Goal: Task Accomplishment & Management: Complete application form

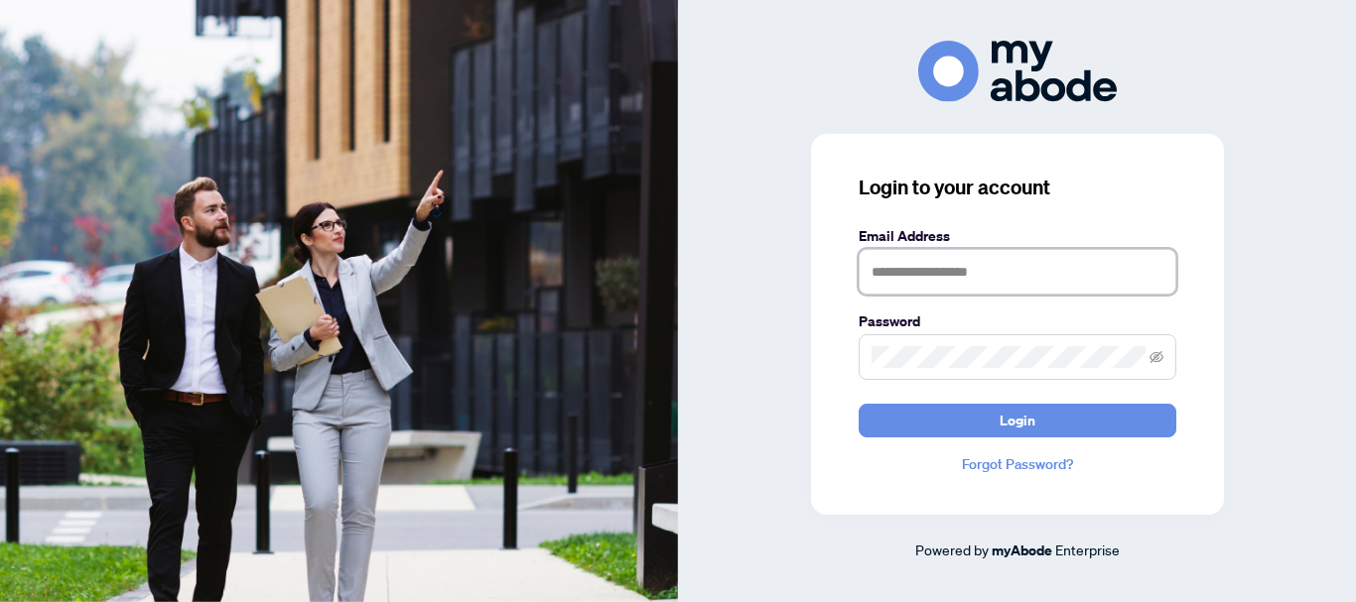
click at [950, 261] on input "text" at bounding box center [1017, 272] width 318 height 46
type input "**********"
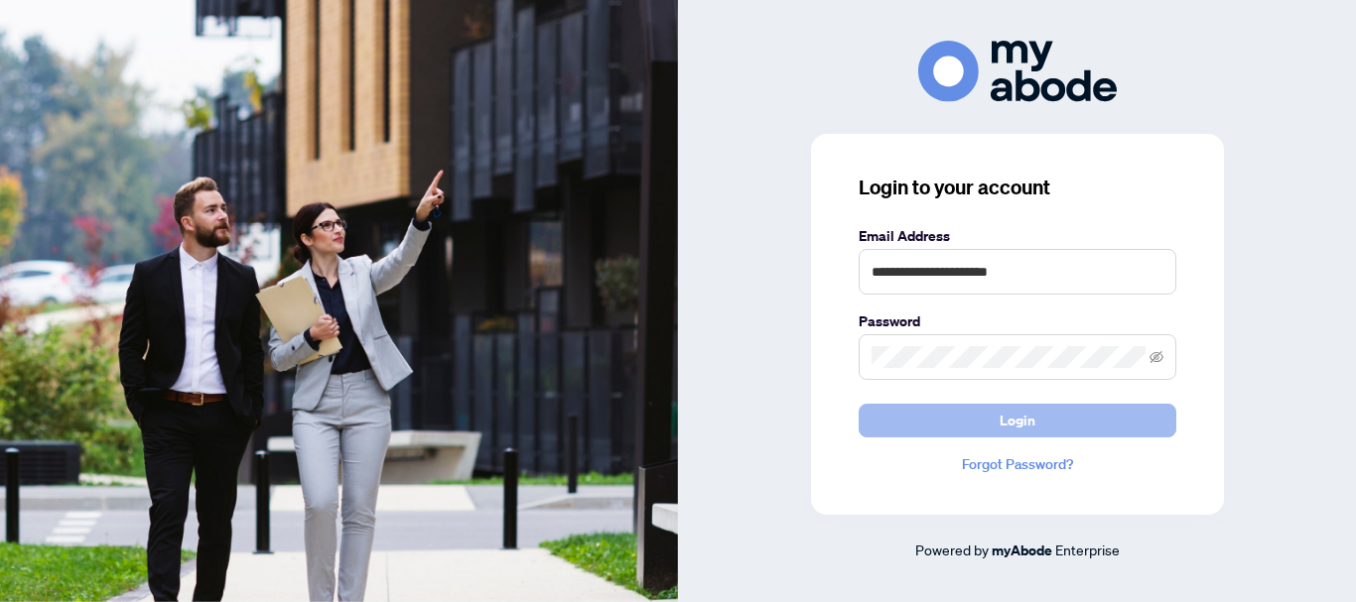
click at [973, 411] on button "Login" at bounding box center [1017, 421] width 318 height 34
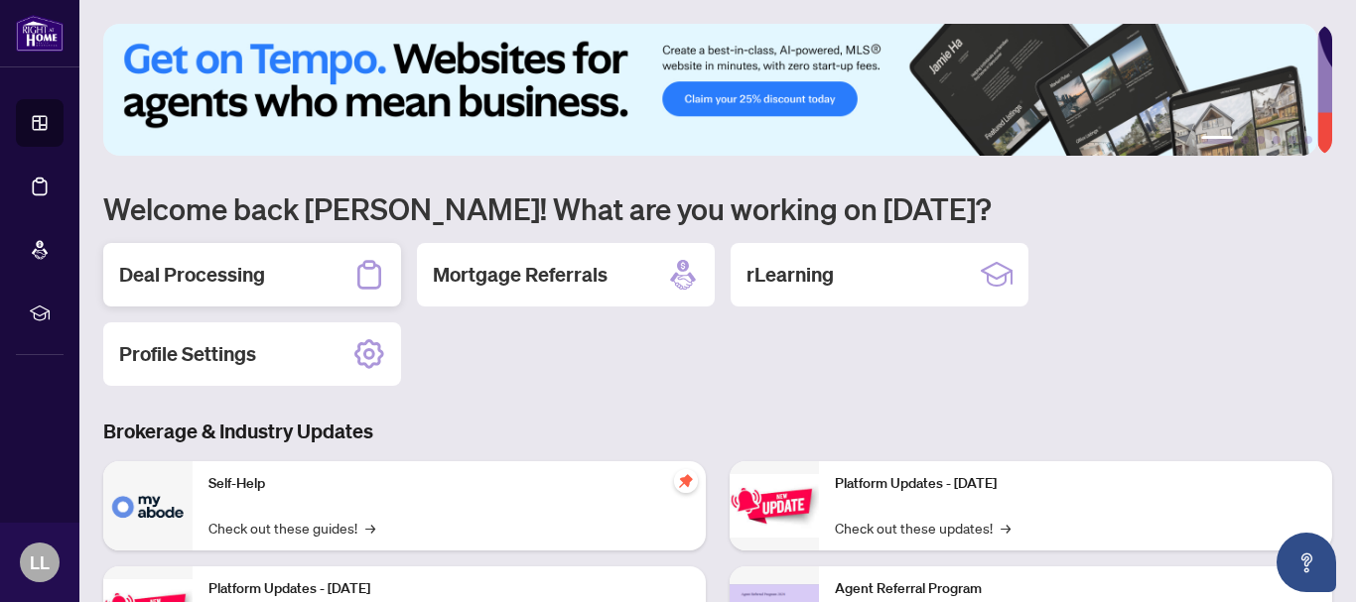
click at [228, 272] on h2 "Deal Processing" at bounding box center [192, 275] width 146 height 28
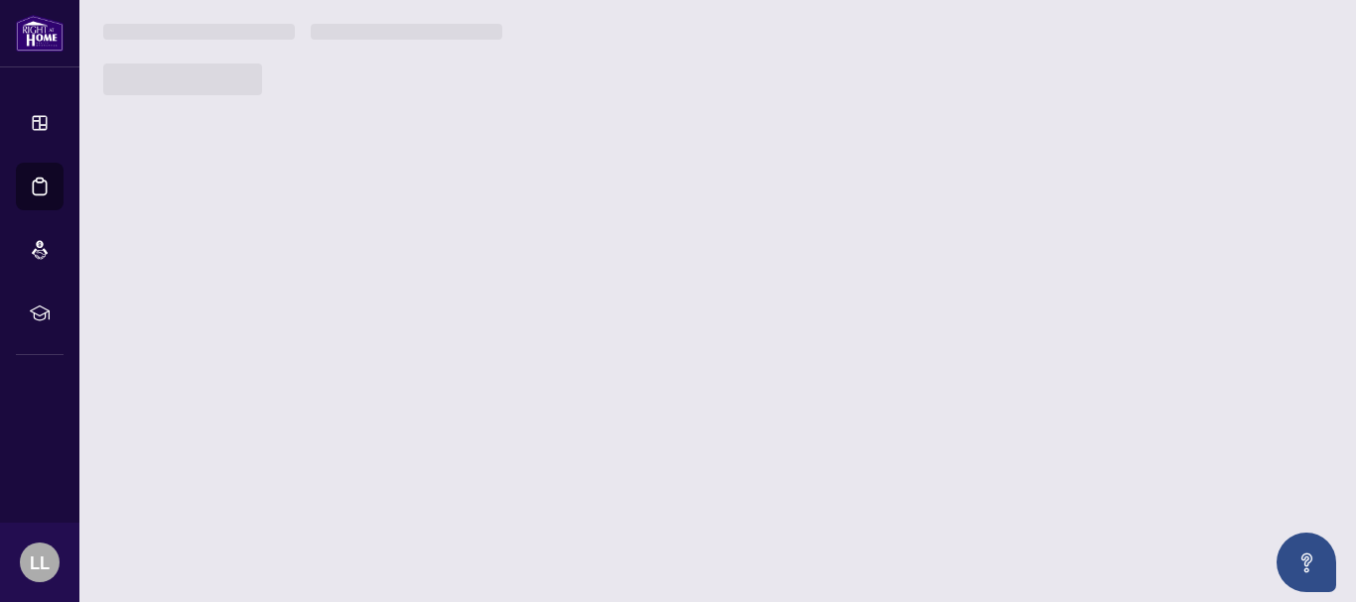
click at [228, 272] on main "1 2 3 4 5 6 Welcome back [PERSON_NAME]! What are you working on [DATE]? Deal Pr…" at bounding box center [717, 301] width 1276 height 602
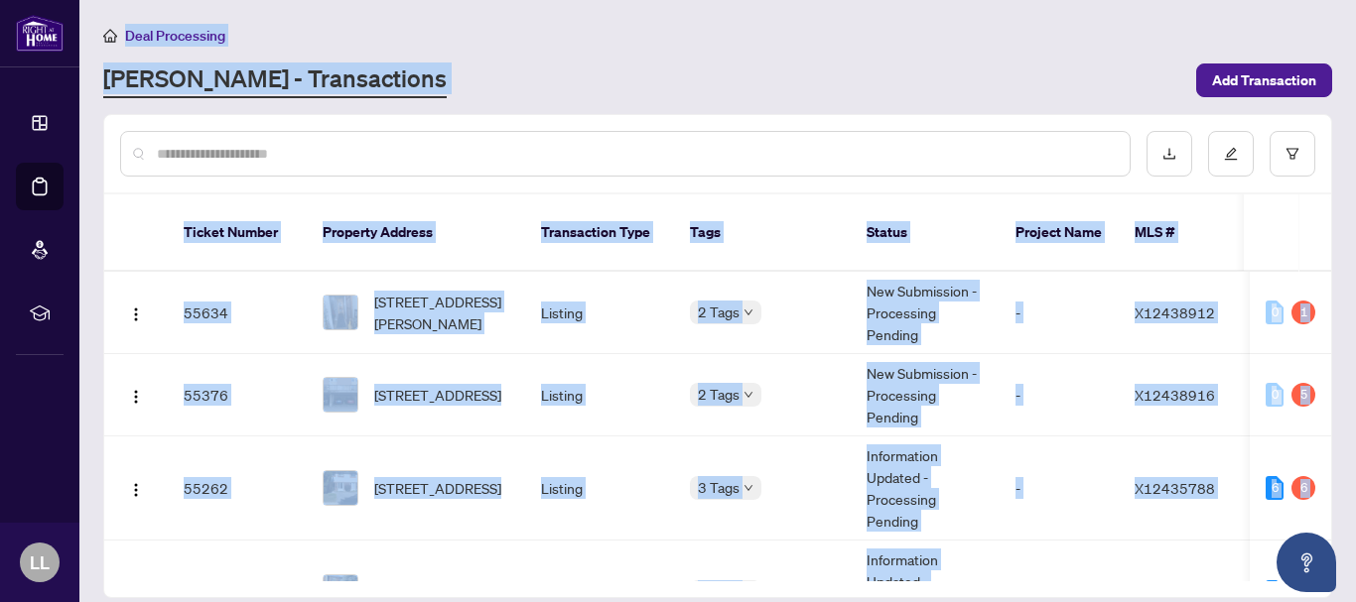
click at [661, 0] on main "Deal Processing [PERSON_NAME] - Transactions Add Transaction Ticket Number Prop…" at bounding box center [717, 301] width 1276 height 602
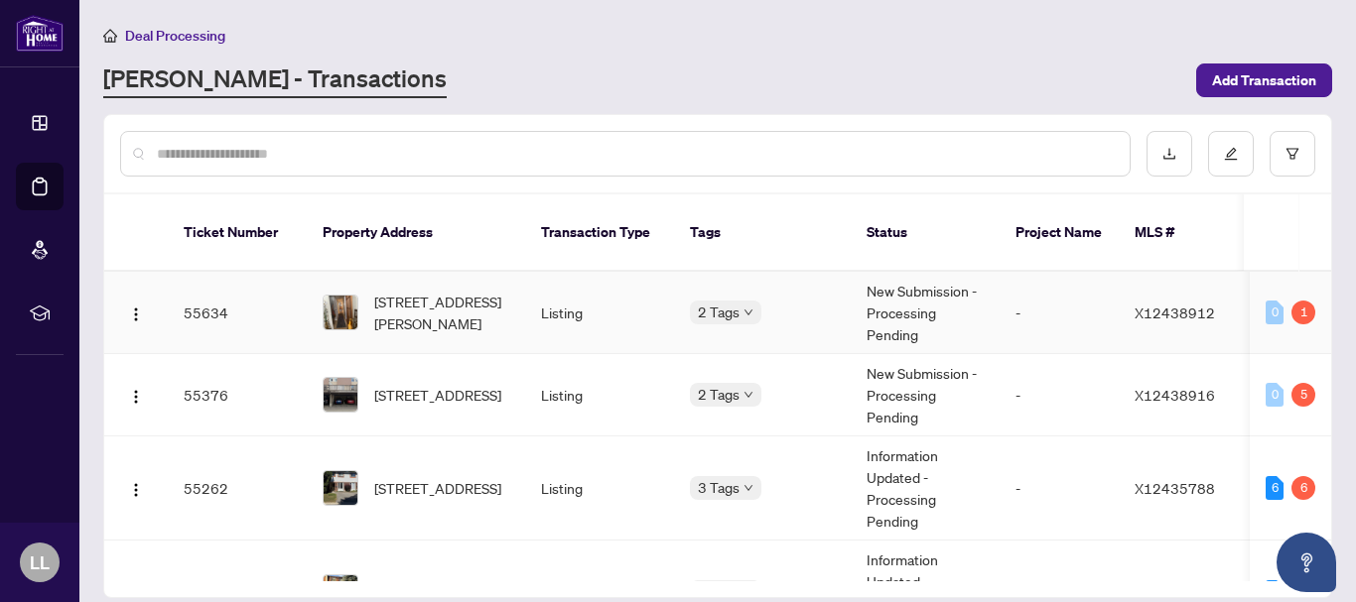
click at [201, 290] on td "55634" at bounding box center [237, 313] width 139 height 82
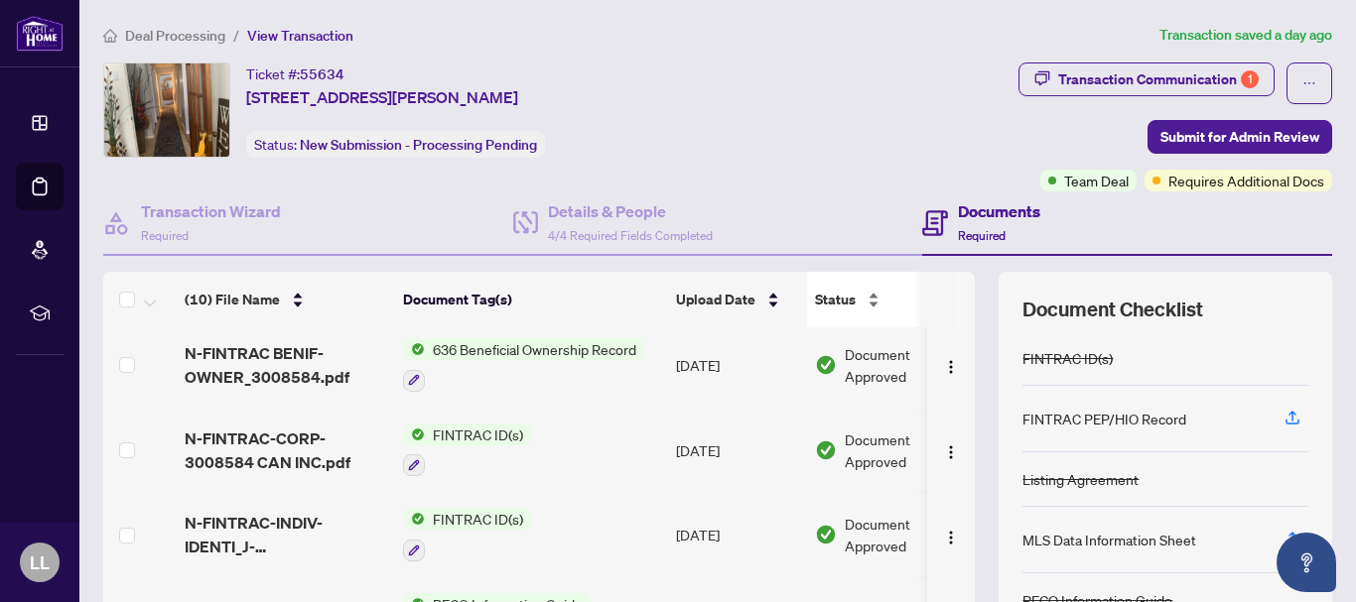
scroll to position [228, 0]
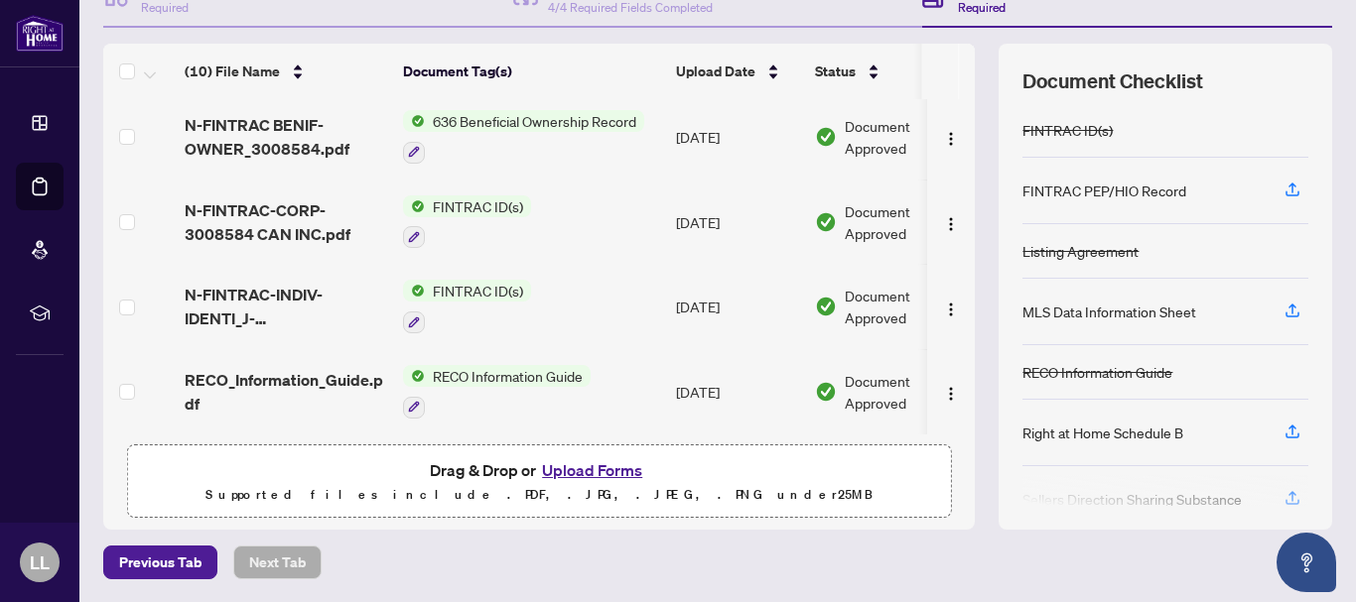
click at [578, 474] on button "Upload Forms" at bounding box center [592, 470] width 112 height 26
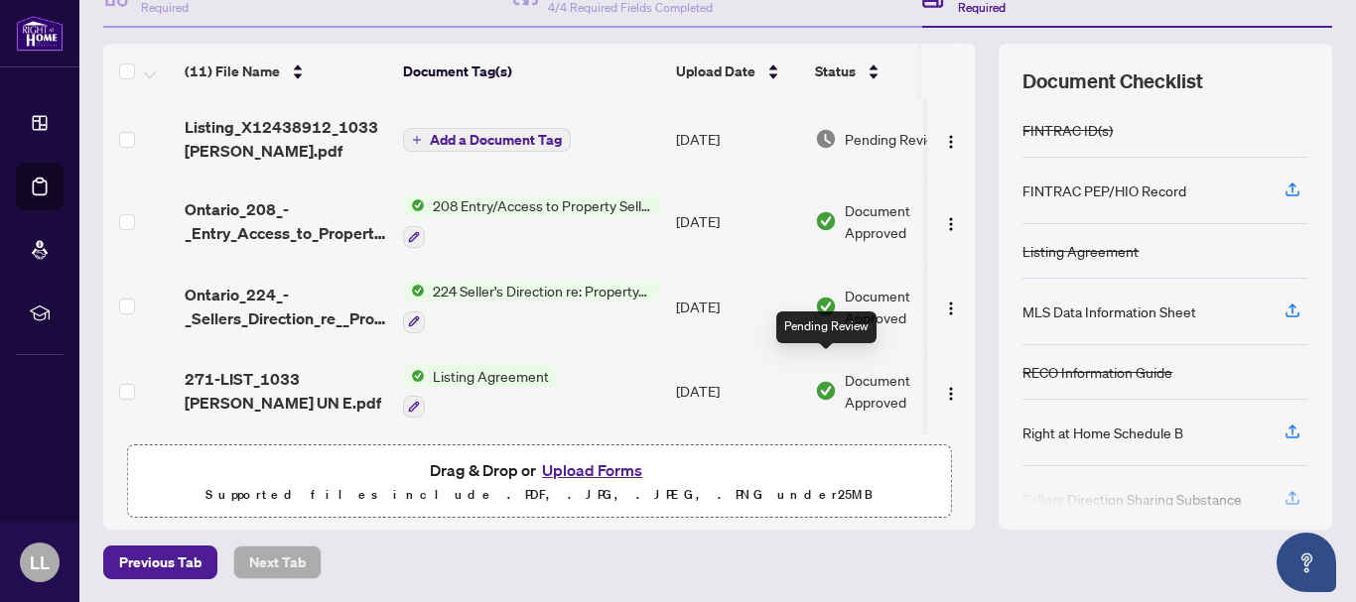
scroll to position [0, 0]
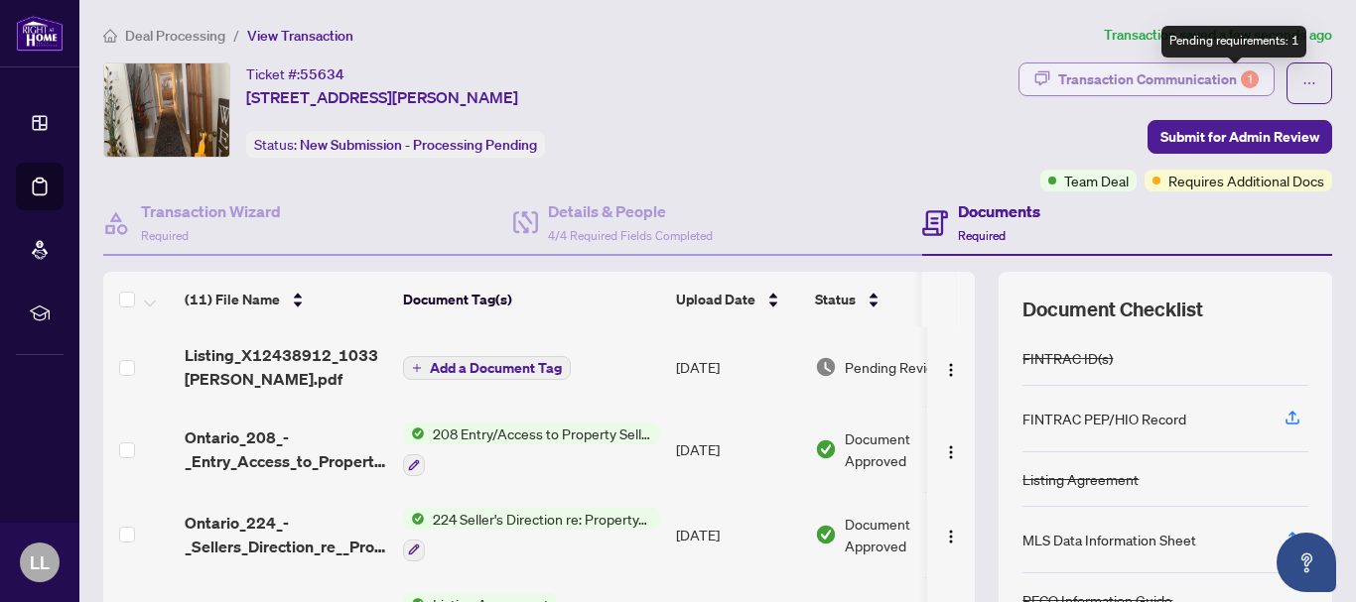
click at [1240, 75] on div "1" at bounding box center [1249, 79] width 18 height 18
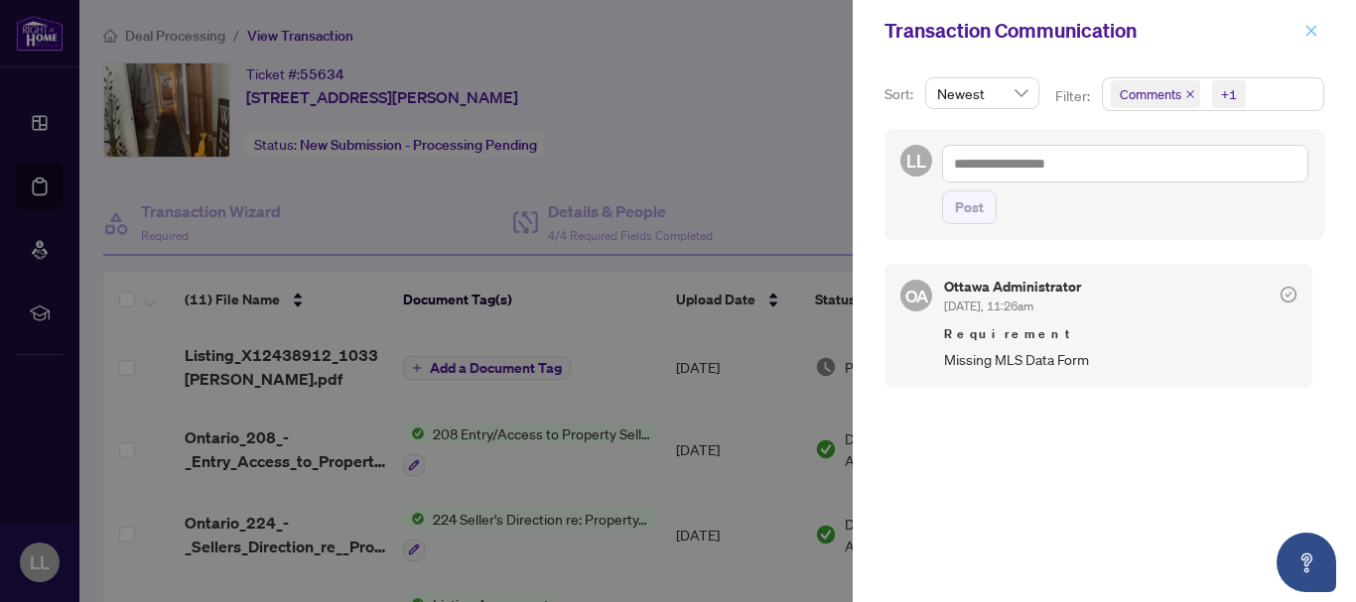
click at [1317, 33] on icon "close" at bounding box center [1311, 31] width 14 height 14
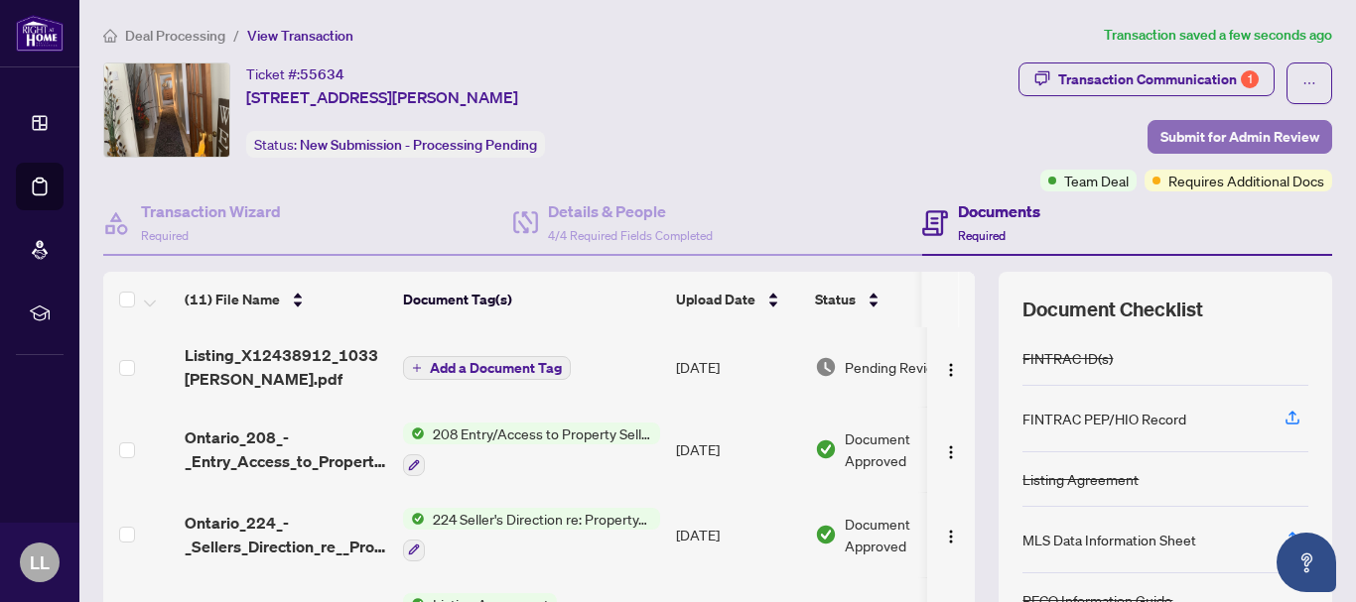
click at [1240, 134] on span "Submit for Admin Review" at bounding box center [1239, 137] width 159 height 32
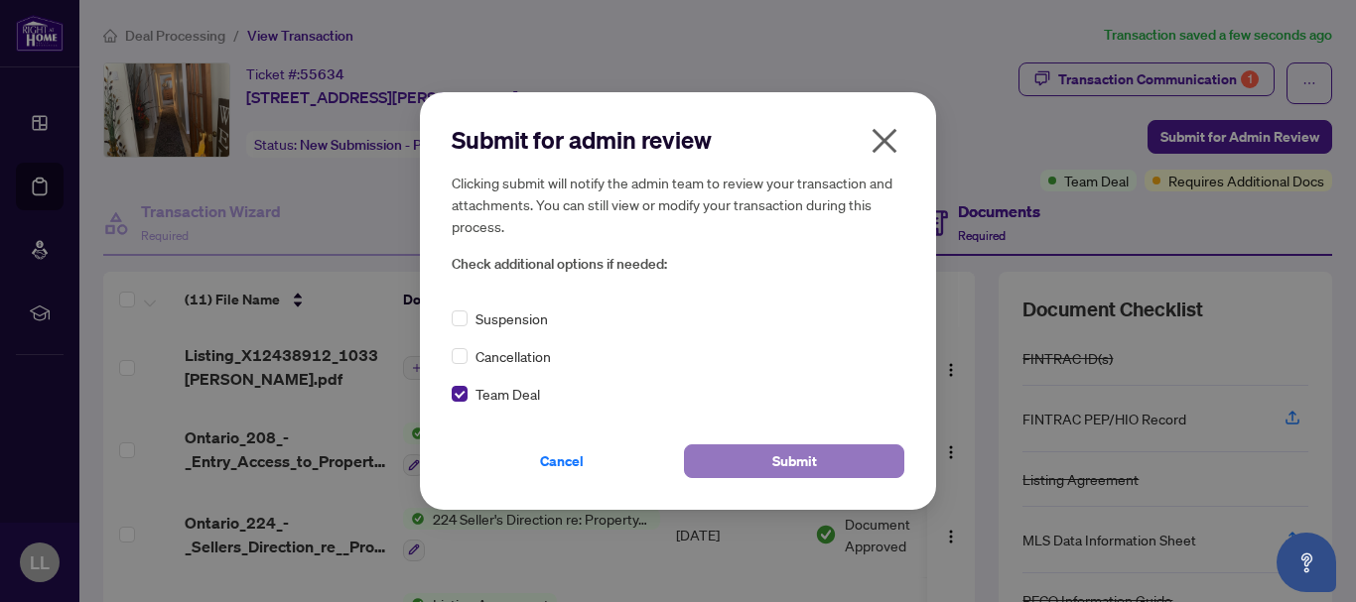
click at [716, 464] on button "Submit" at bounding box center [794, 462] width 220 height 34
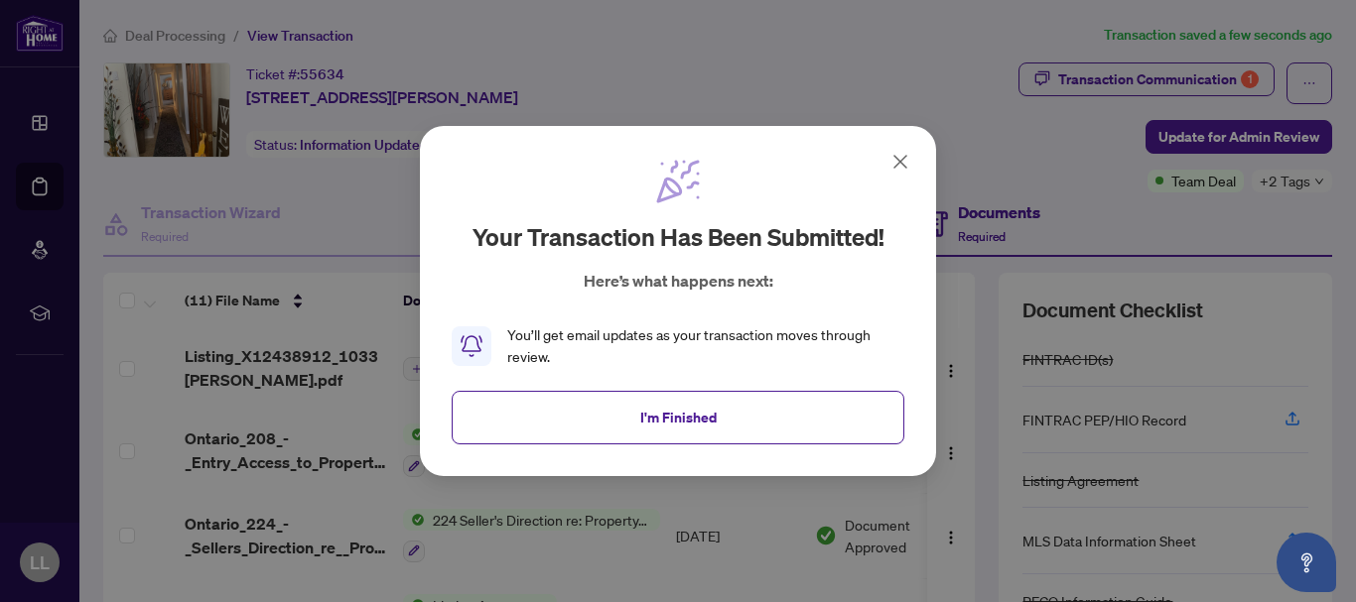
click at [897, 163] on icon at bounding box center [900, 162] width 24 height 24
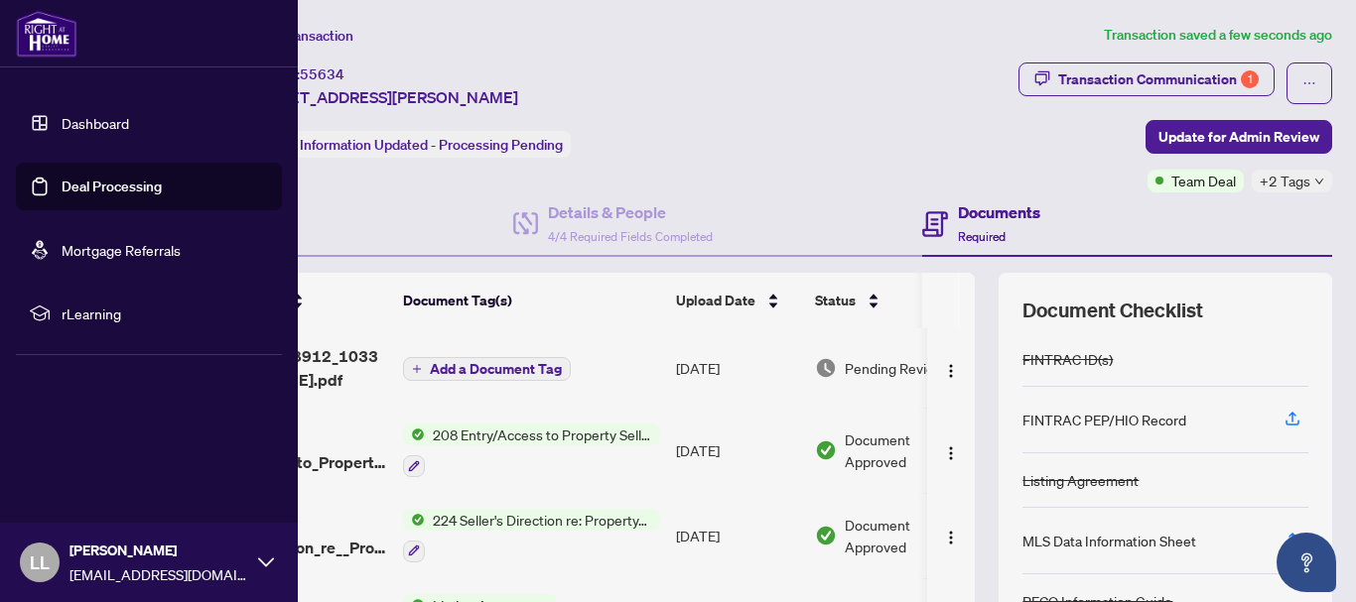
click at [62, 179] on link "Deal Processing" at bounding box center [112, 187] width 100 height 18
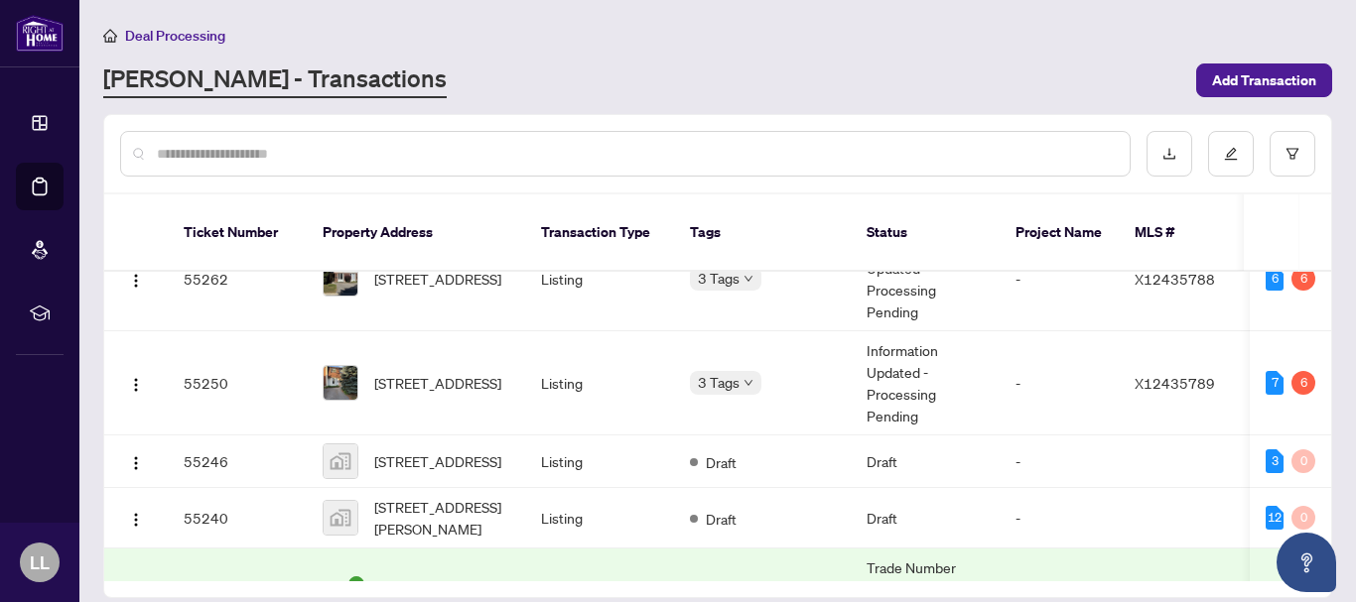
scroll to position [255, 0]
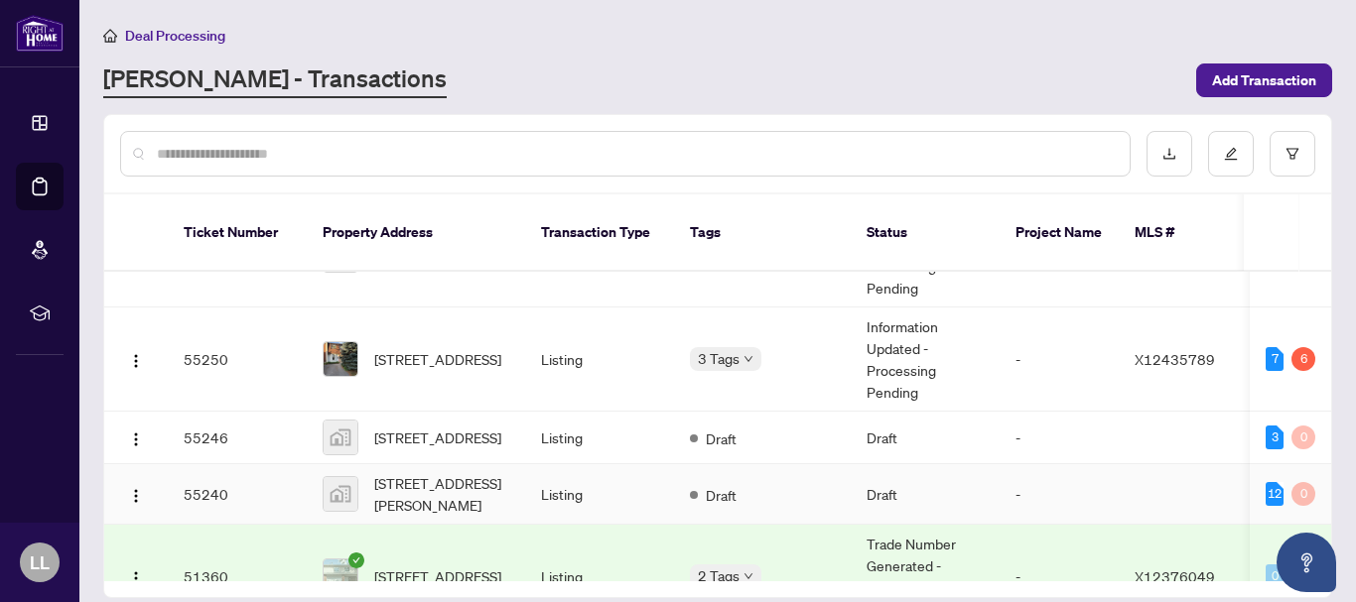
click at [200, 485] on td "55240" at bounding box center [237, 494] width 139 height 61
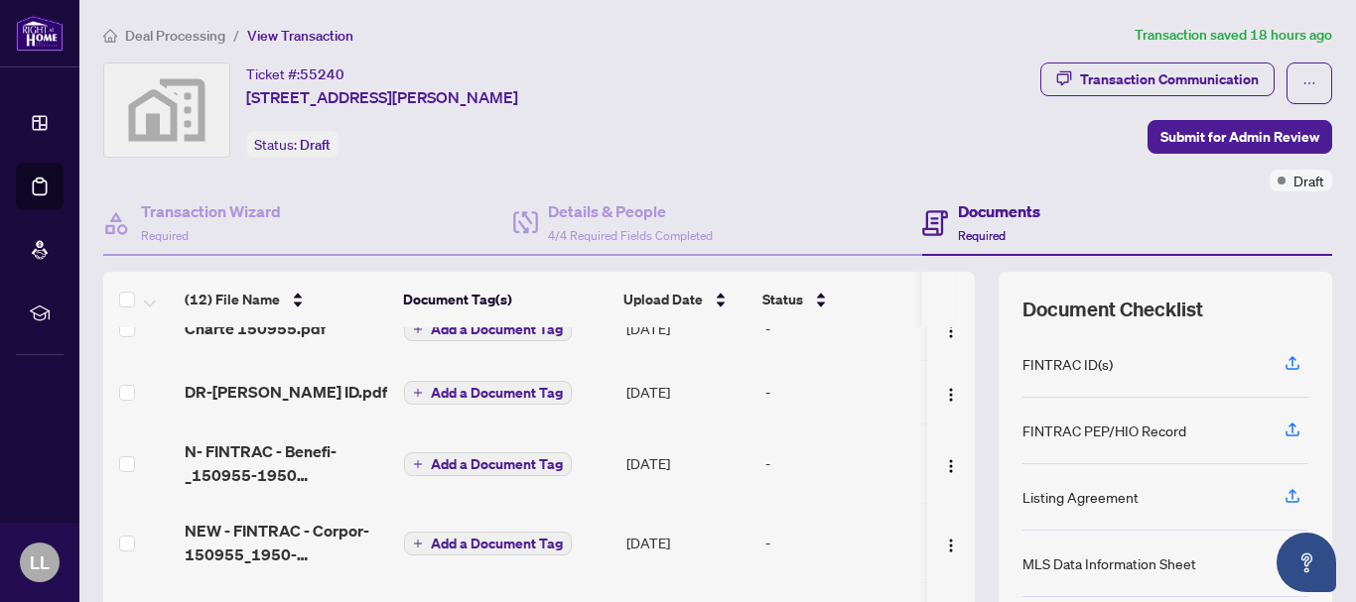
scroll to position [228, 0]
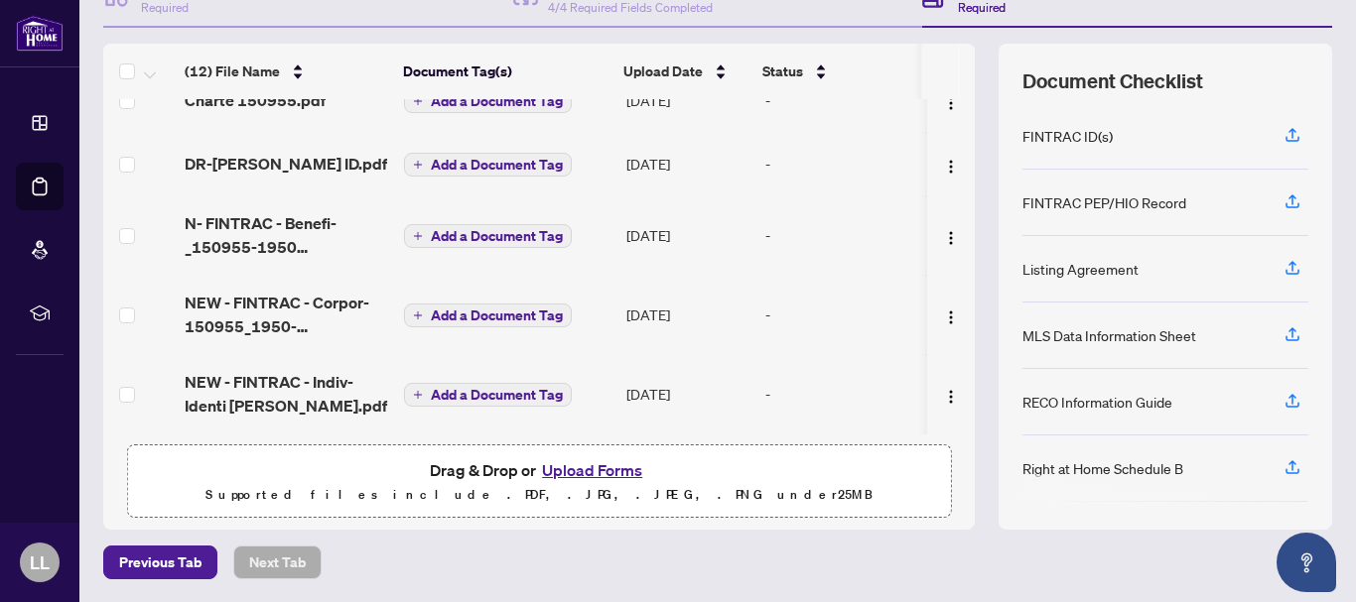
click at [603, 470] on button "Upload Forms" at bounding box center [592, 470] width 112 height 26
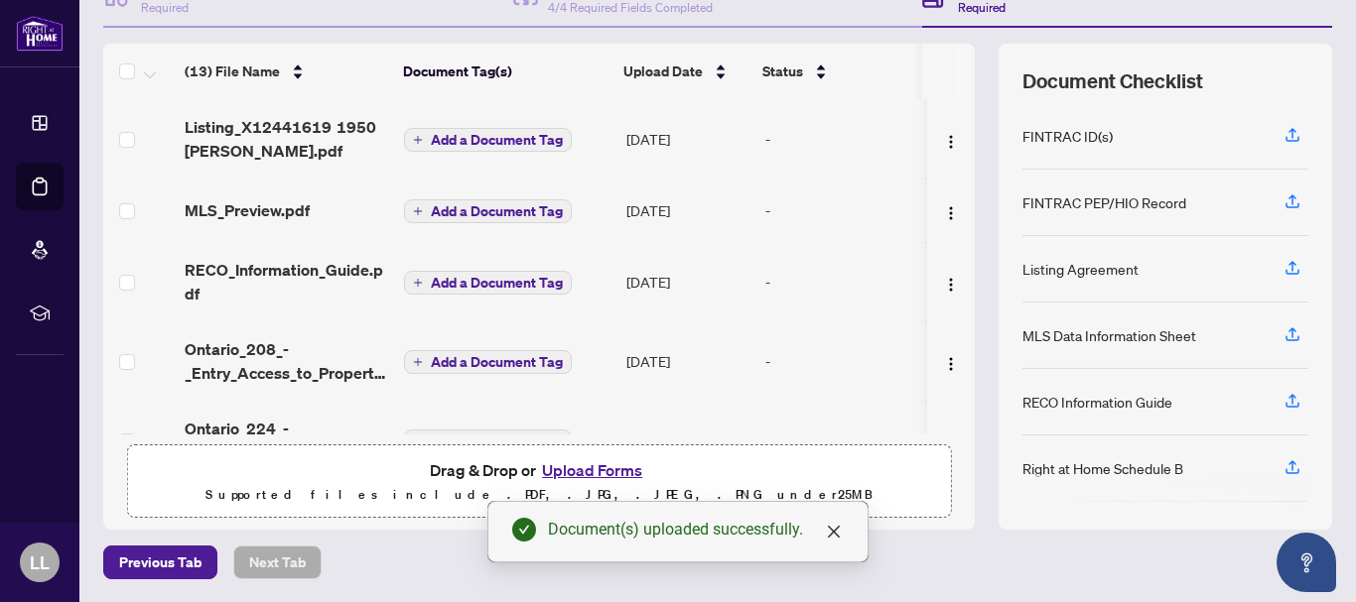
scroll to position [0, 0]
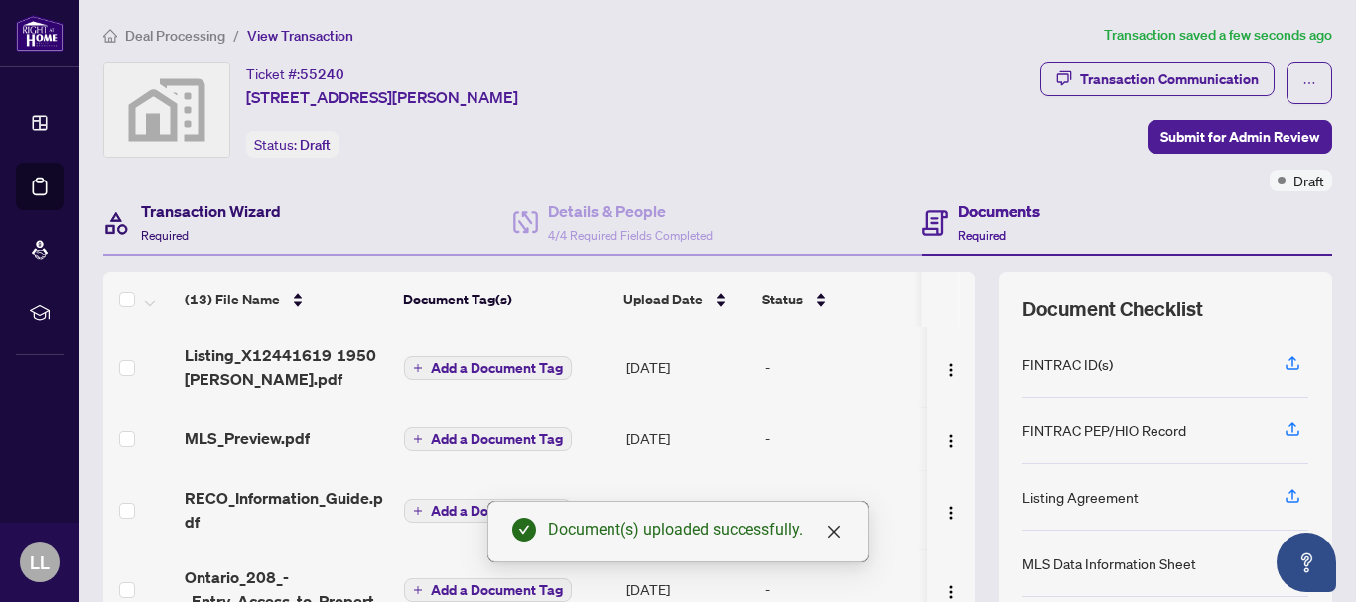
click at [257, 209] on h4 "Transaction Wizard" at bounding box center [211, 211] width 140 height 24
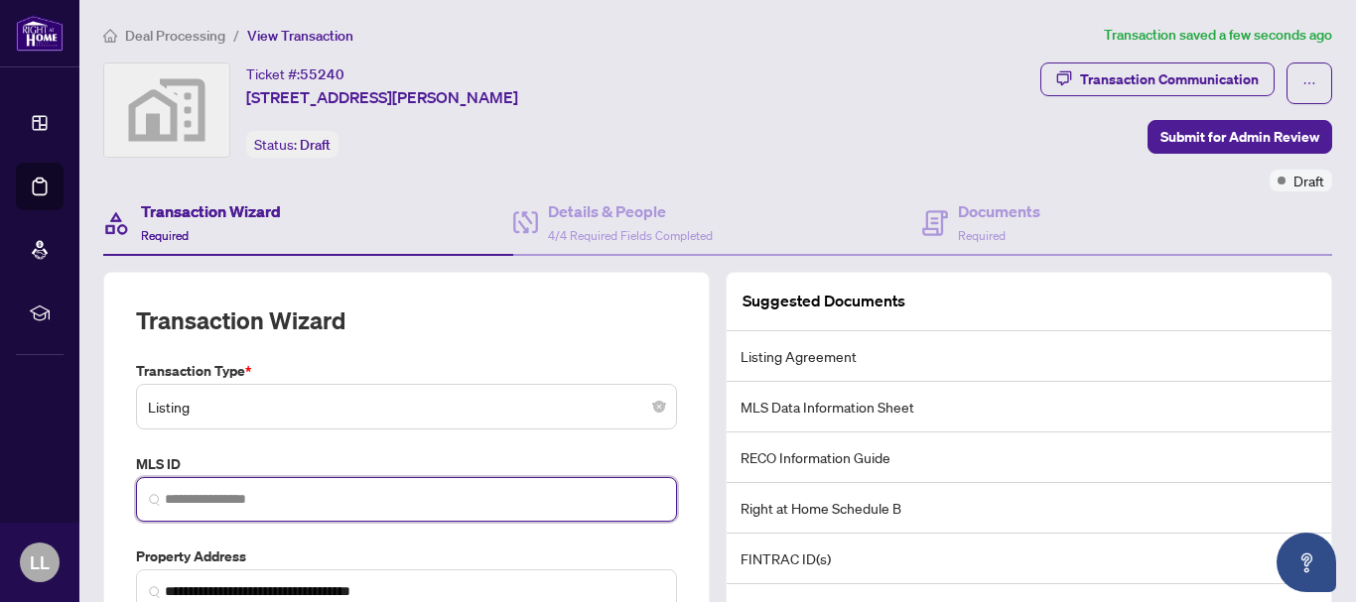
click at [211, 504] on input "search" at bounding box center [414, 499] width 499 height 21
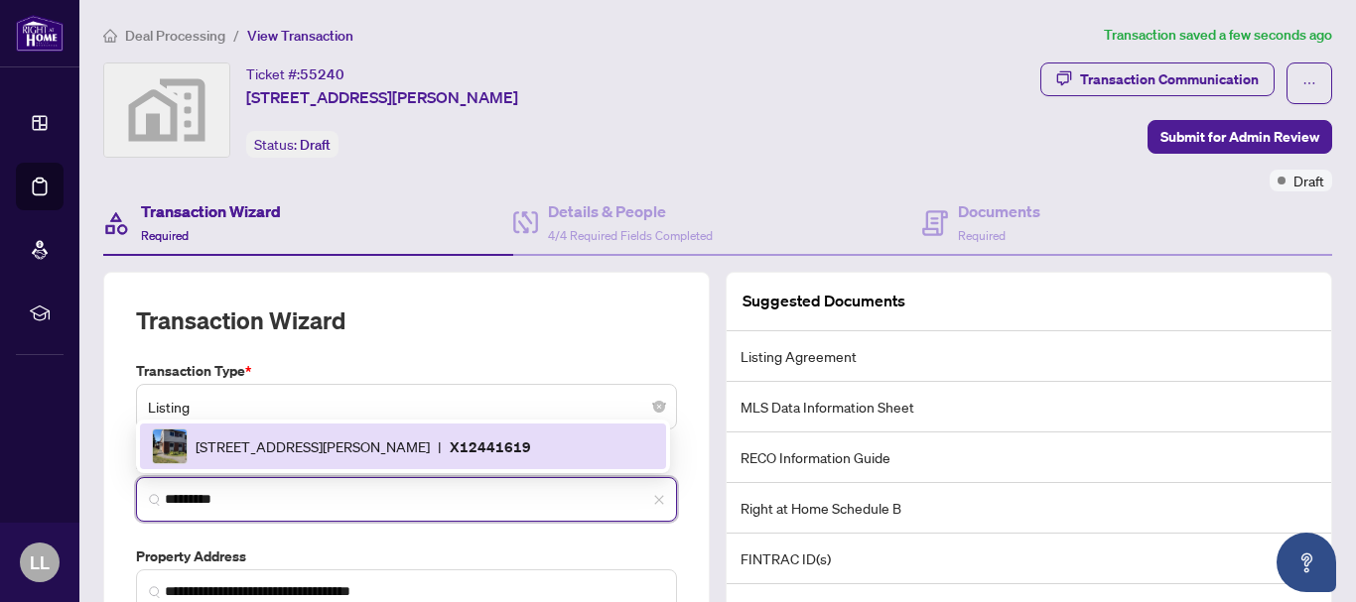
type input "*********"
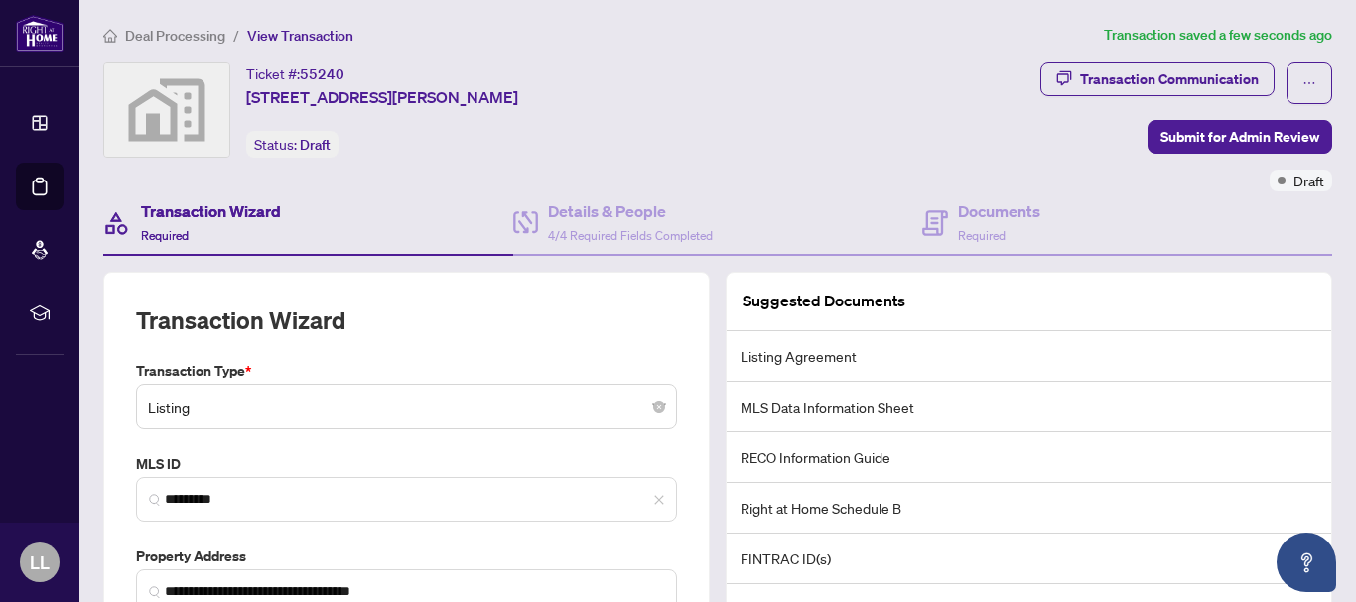
click at [396, 347] on div "Transaction Wizard" at bounding box center [406, 333] width 541 height 56
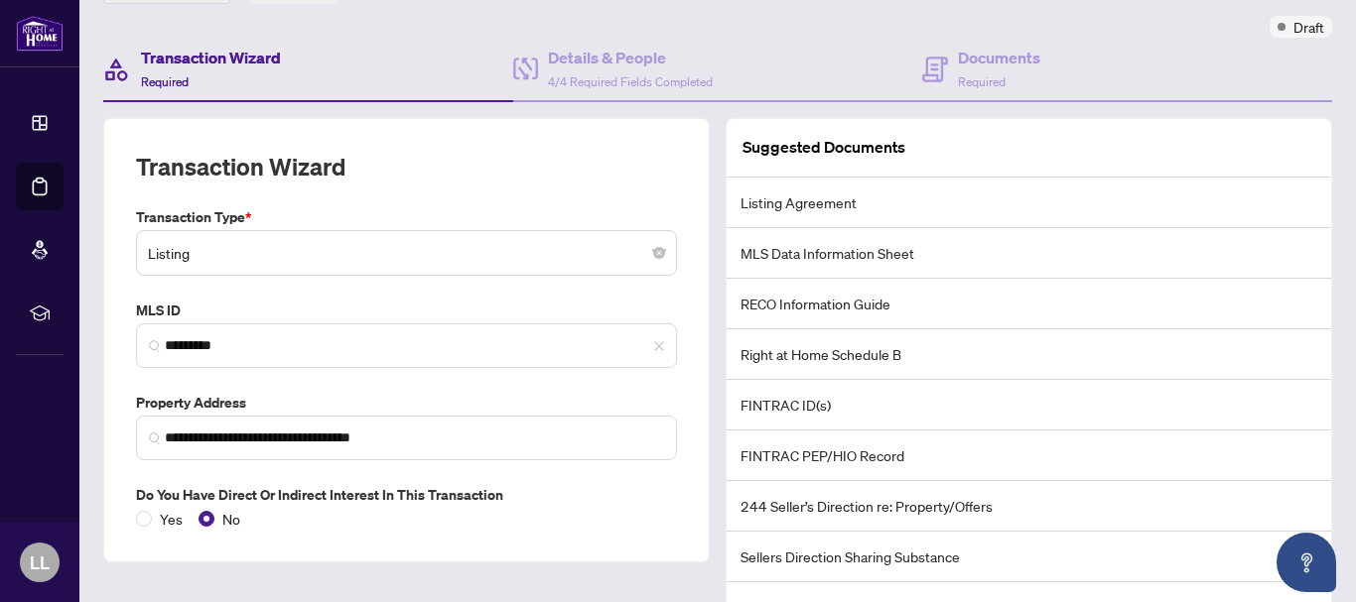
scroll to position [257, 0]
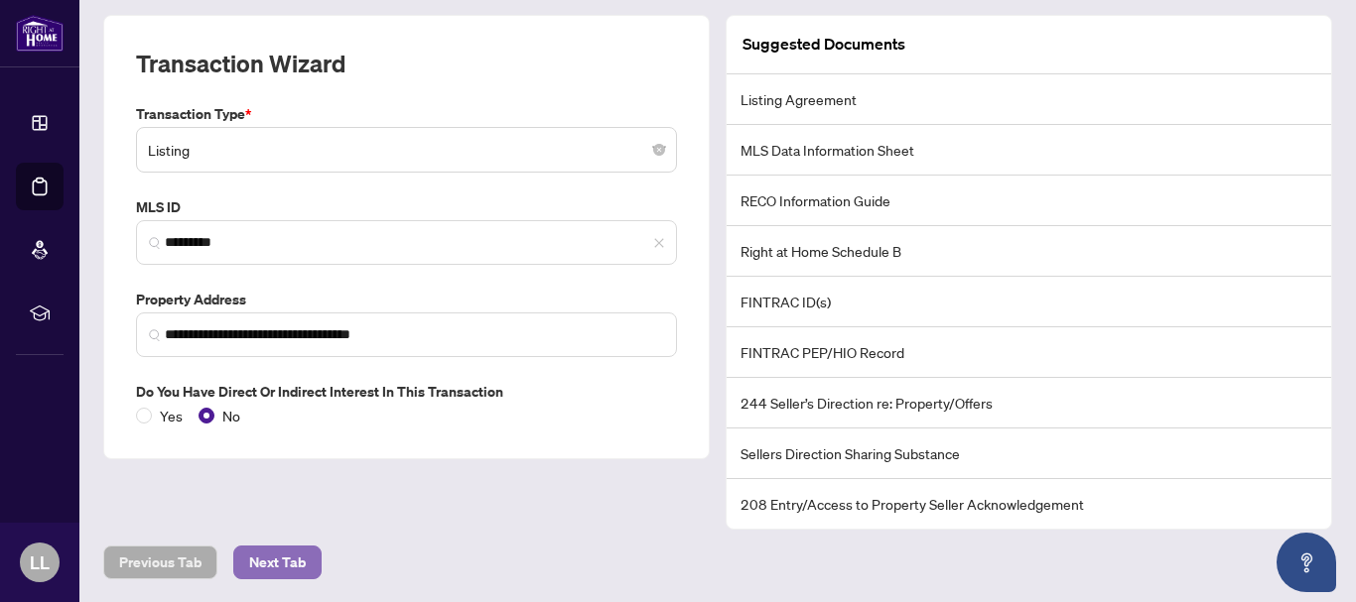
click at [254, 553] on span "Next Tab" at bounding box center [277, 563] width 57 height 32
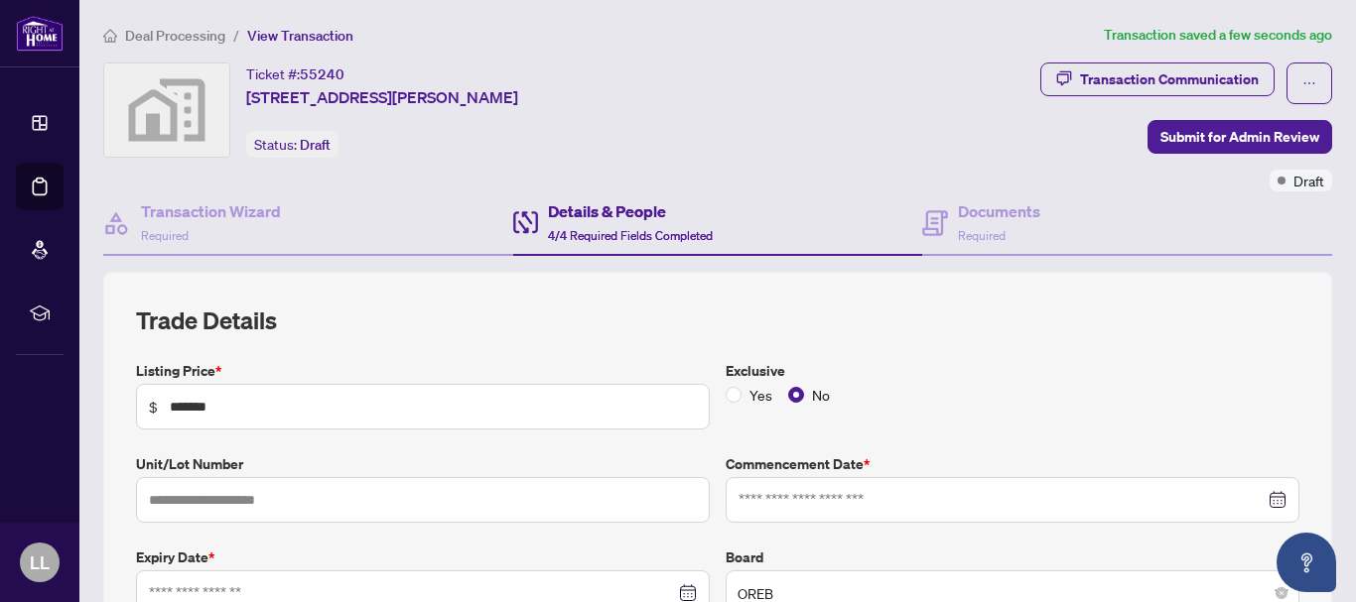
type input "**********"
click at [652, 210] on h4 "Details & People" at bounding box center [630, 211] width 165 height 24
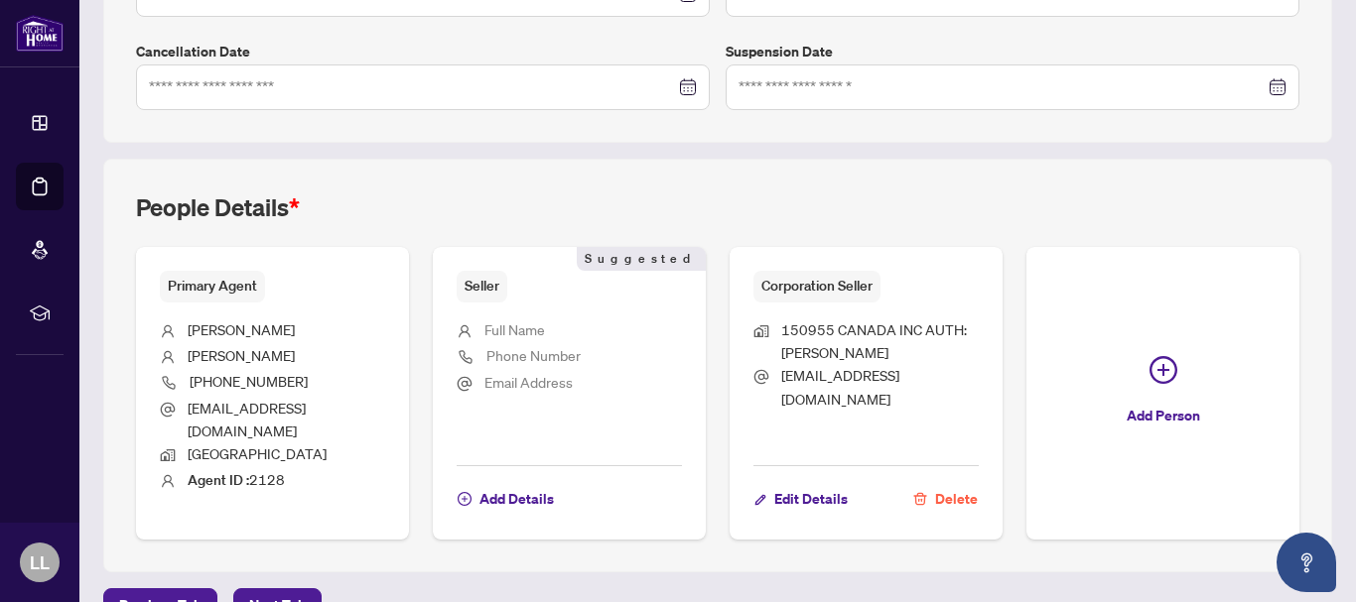
scroll to position [622, 0]
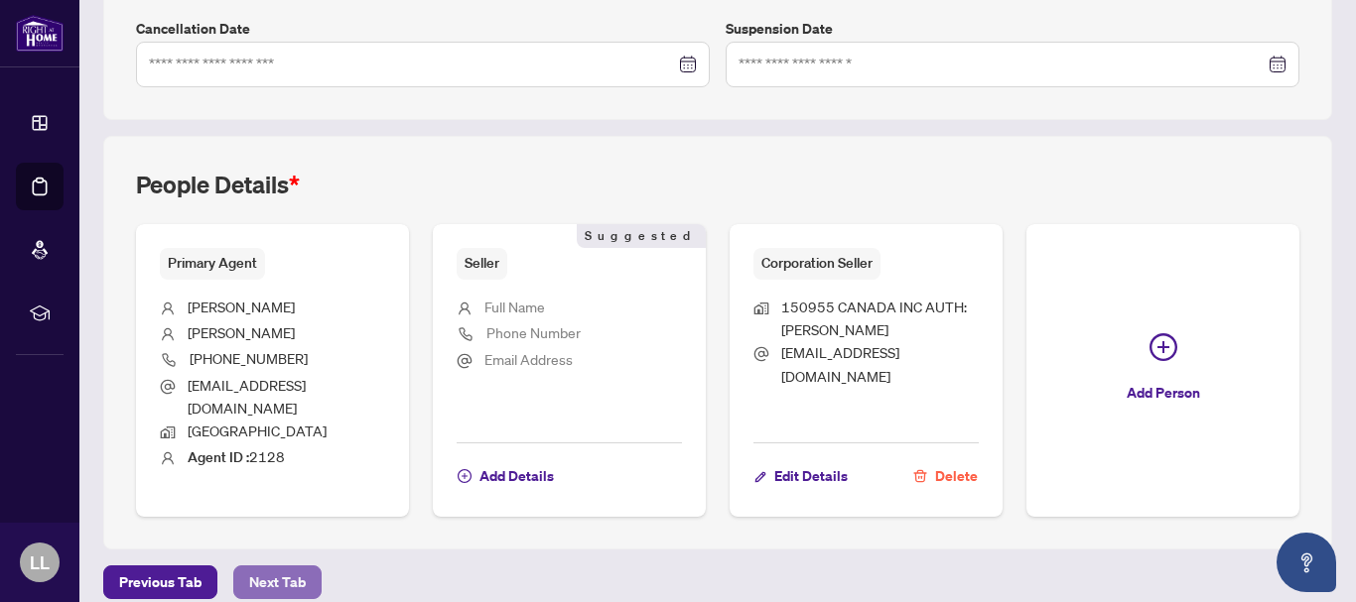
click at [259, 567] on span "Next Tab" at bounding box center [277, 583] width 57 height 32
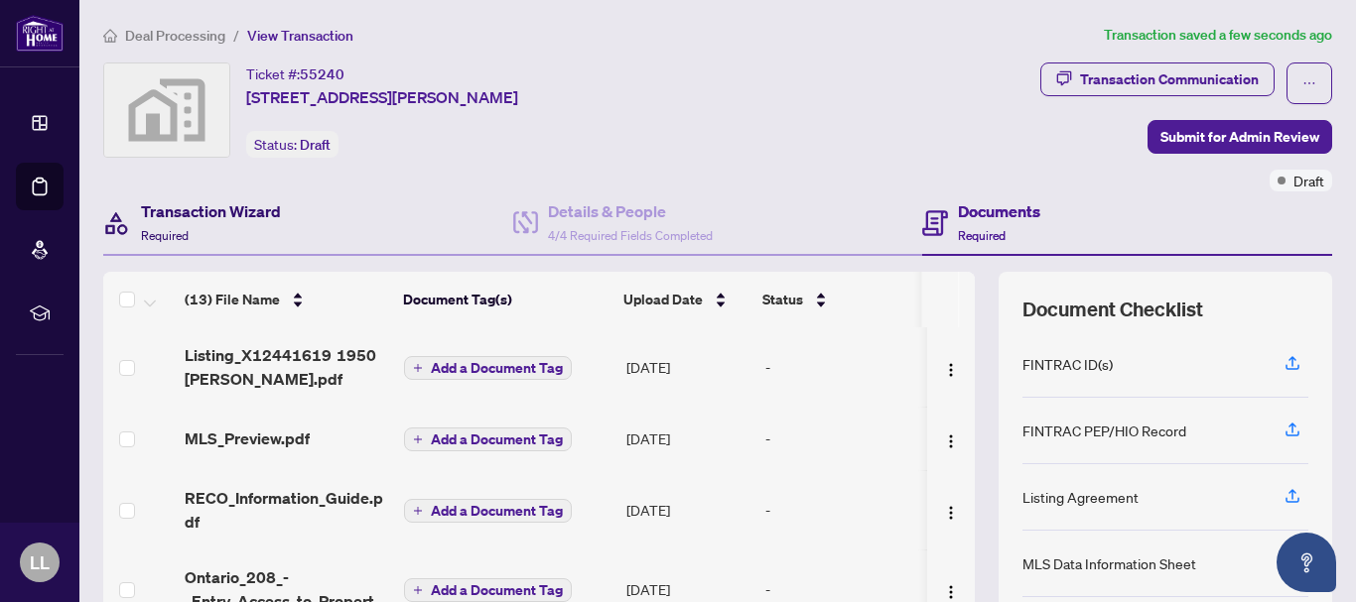
click at [256, 208] on h4 "Transaction Wizard" at bounding box center [211, 211] width 140 height 24
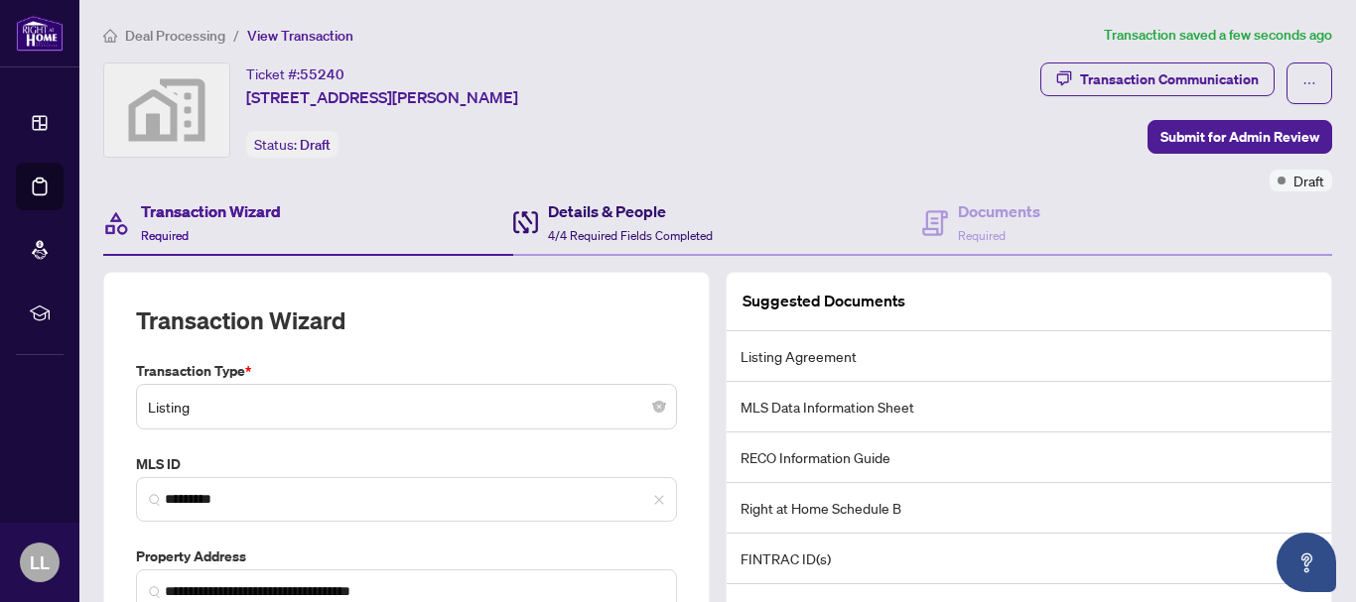
click at [588, 209] on h4 "Details & People" at bounding box center [630, 211] width 165 height 24
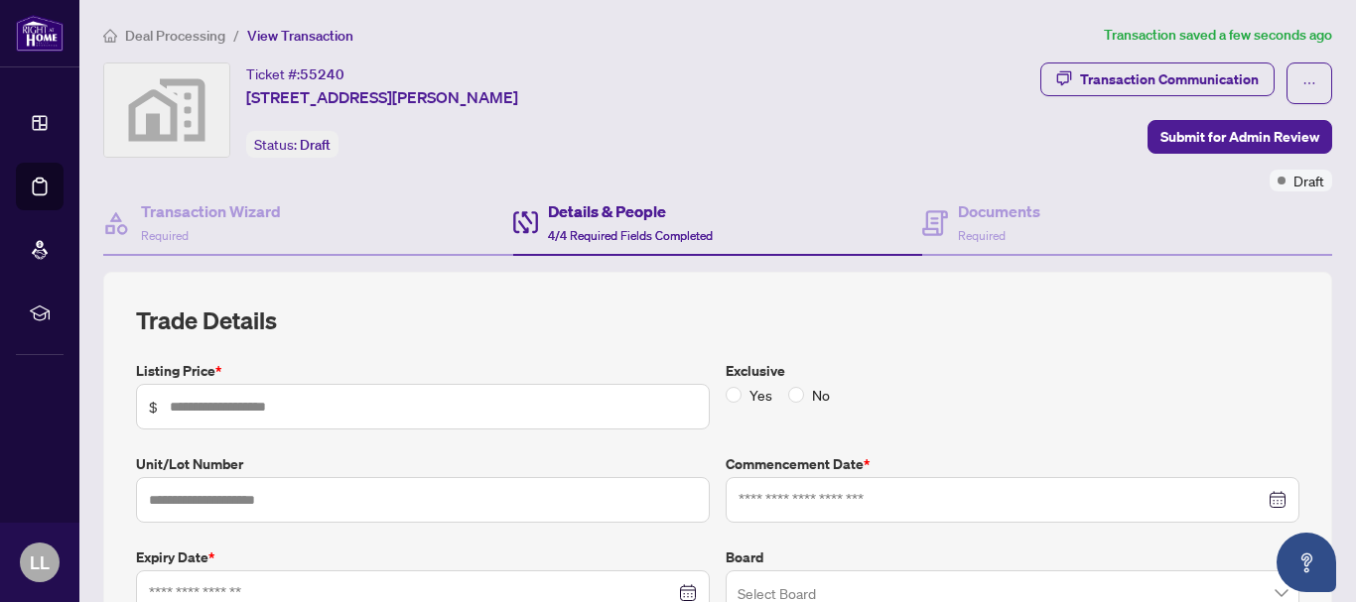
type input "*******"
type input "**********"
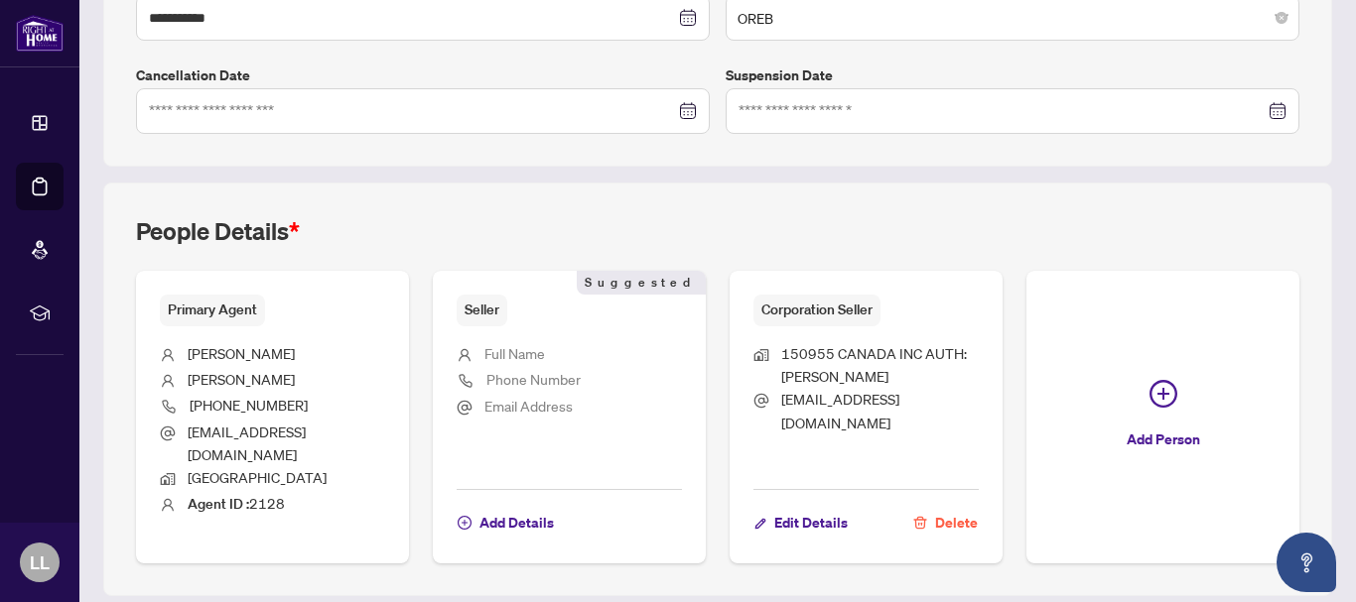
scroll to position [622, 0]
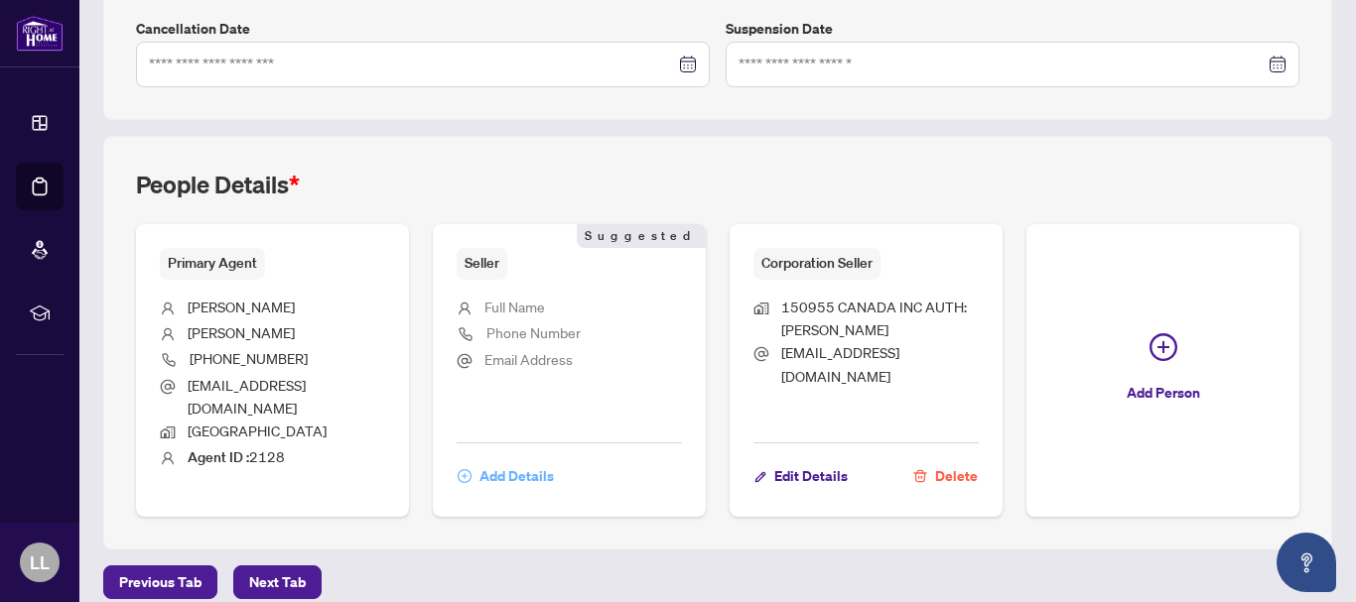
click at [528, 460] on span "Add Details" at bounding box center [516, 476] width 74 height 32
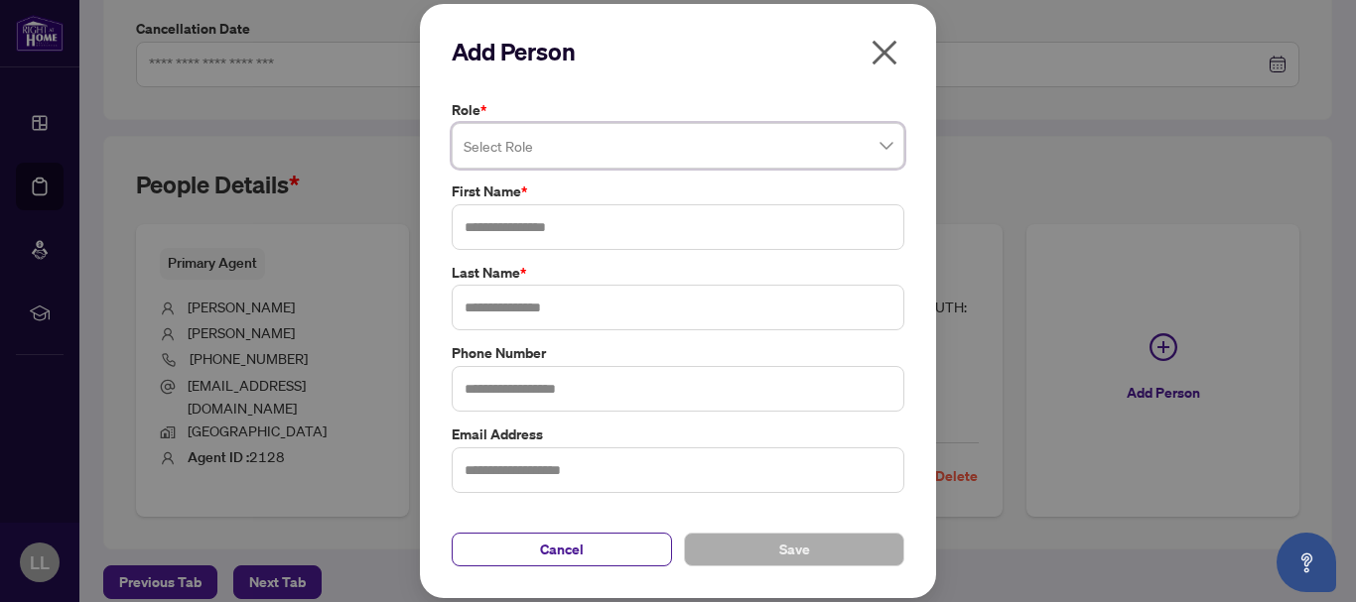
click at [886, 57] on icon "close" at bounding box center [884, 53] width 32 height 32
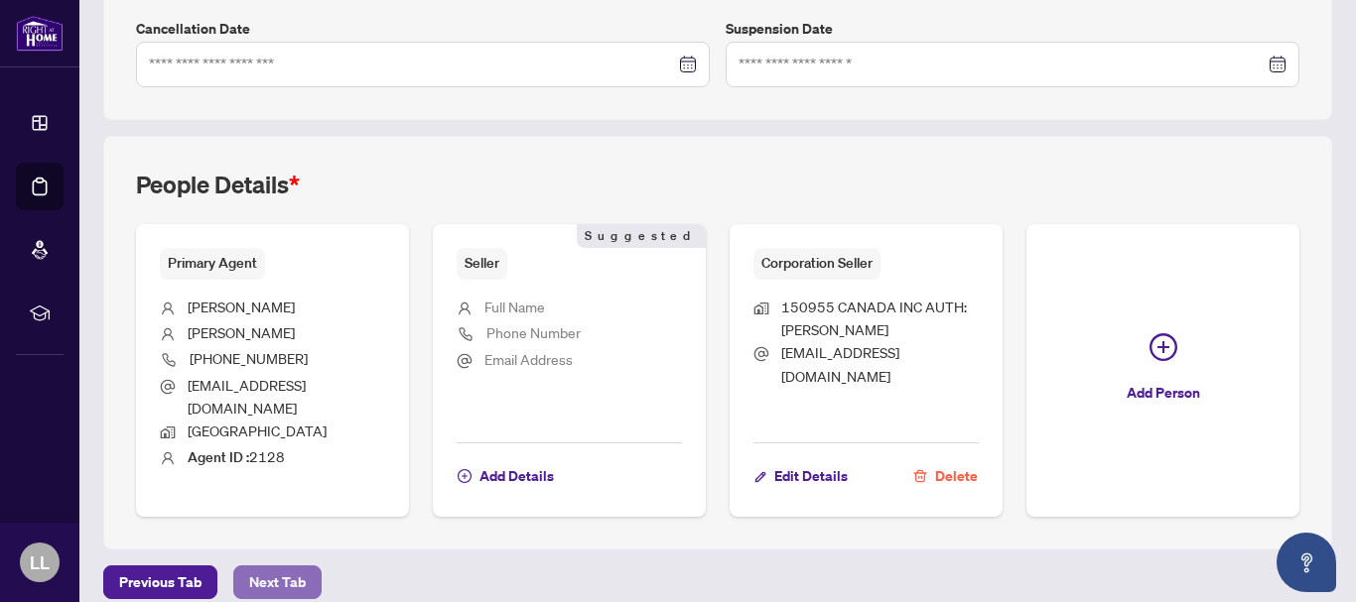
click at [291, 569] on span "Next Tab" at bounding box center [277, 583] width 57 height 32
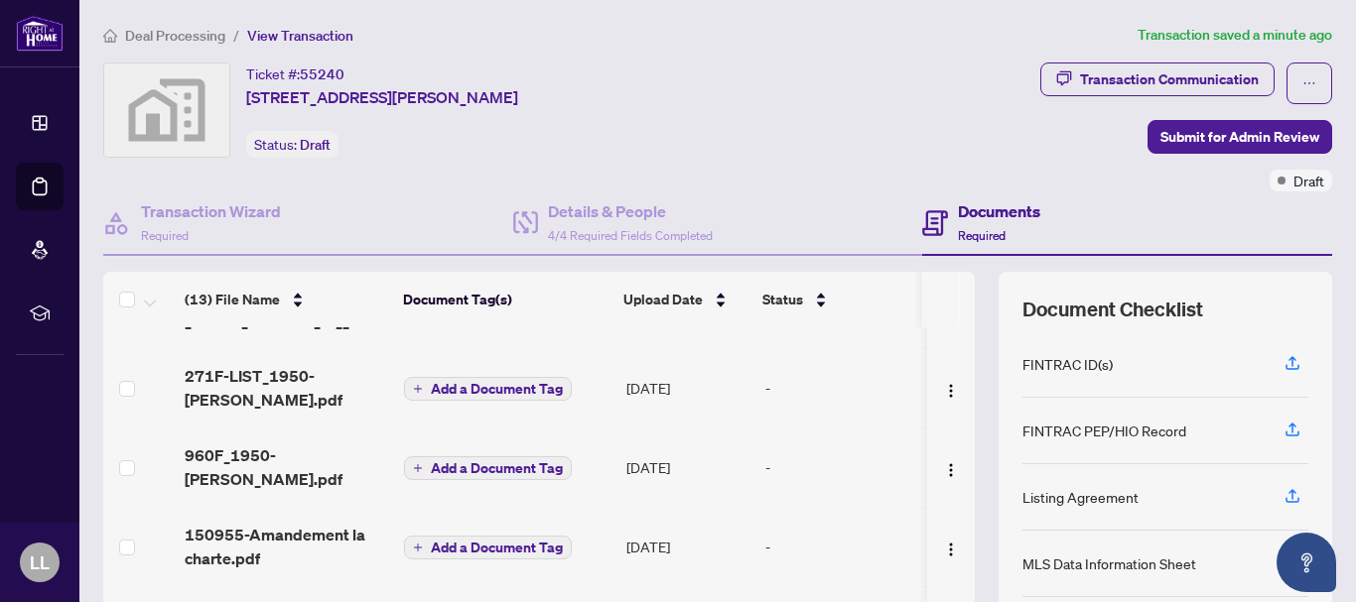
scroll to position [656, 0]
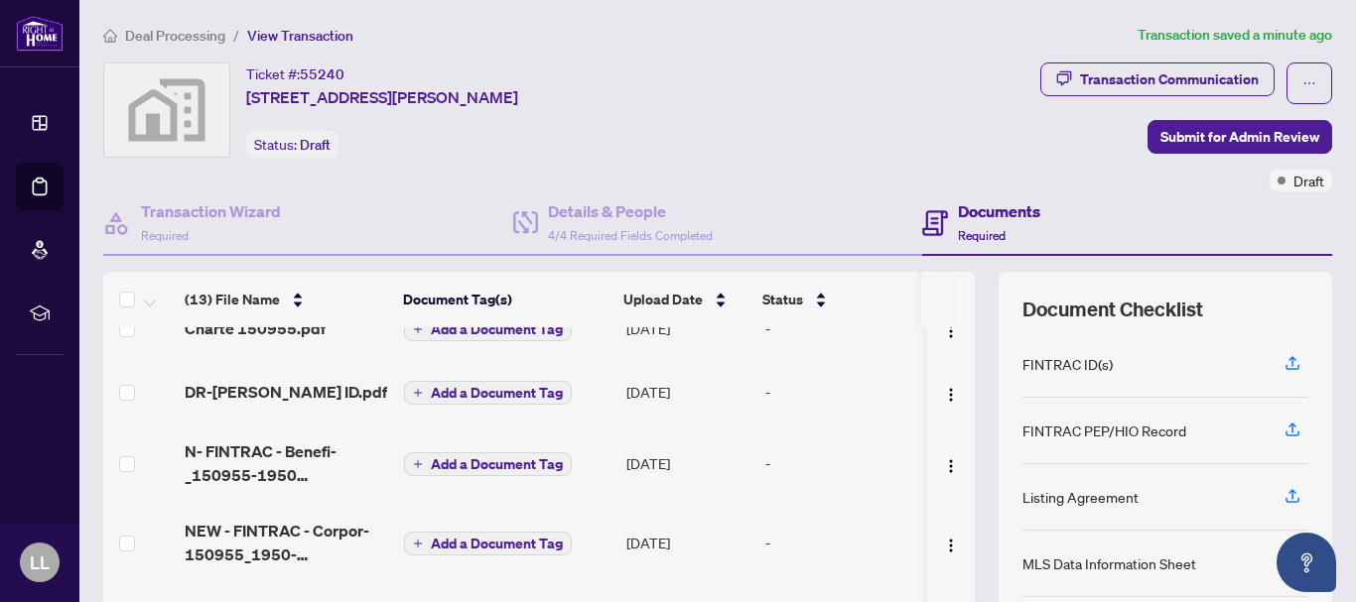
click at [997, 208] on h4 "Documents" at bounding box center [999, 211] width 82 height 24
click at [1189, 134] on span "Submit for Admin Review" at bounding box center [1239, 137] width 159 height 32
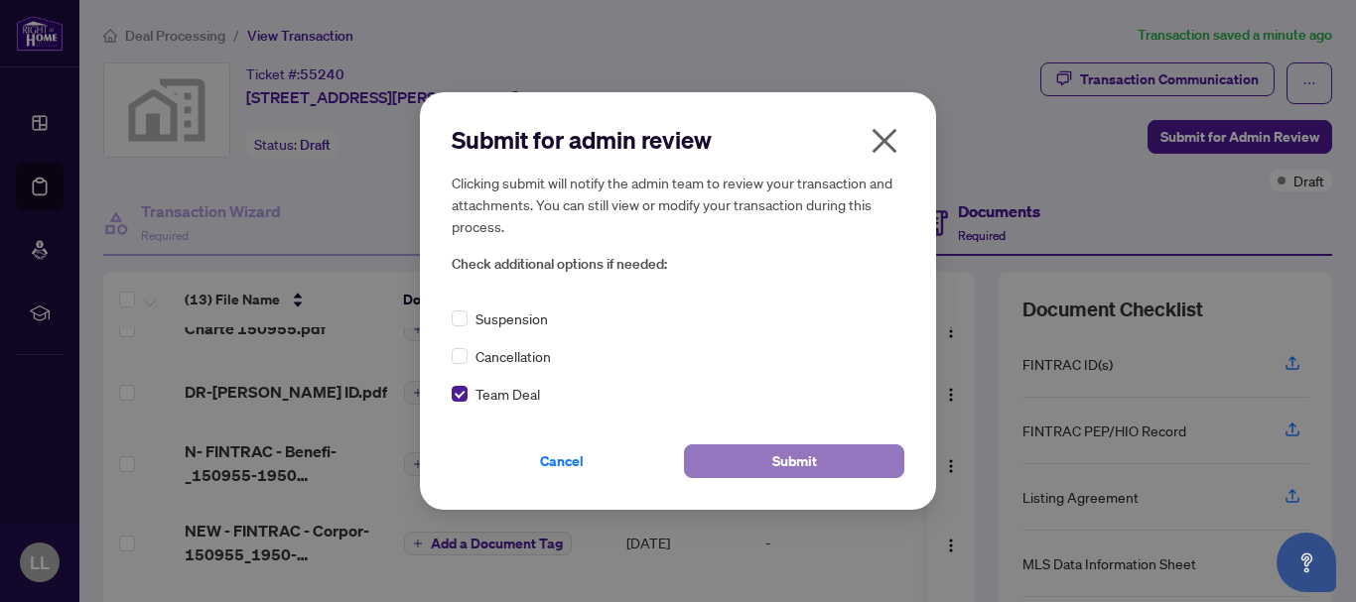
click at [758, 463] on button "Submit" at bounding box center [794, 462] width 220 height 34
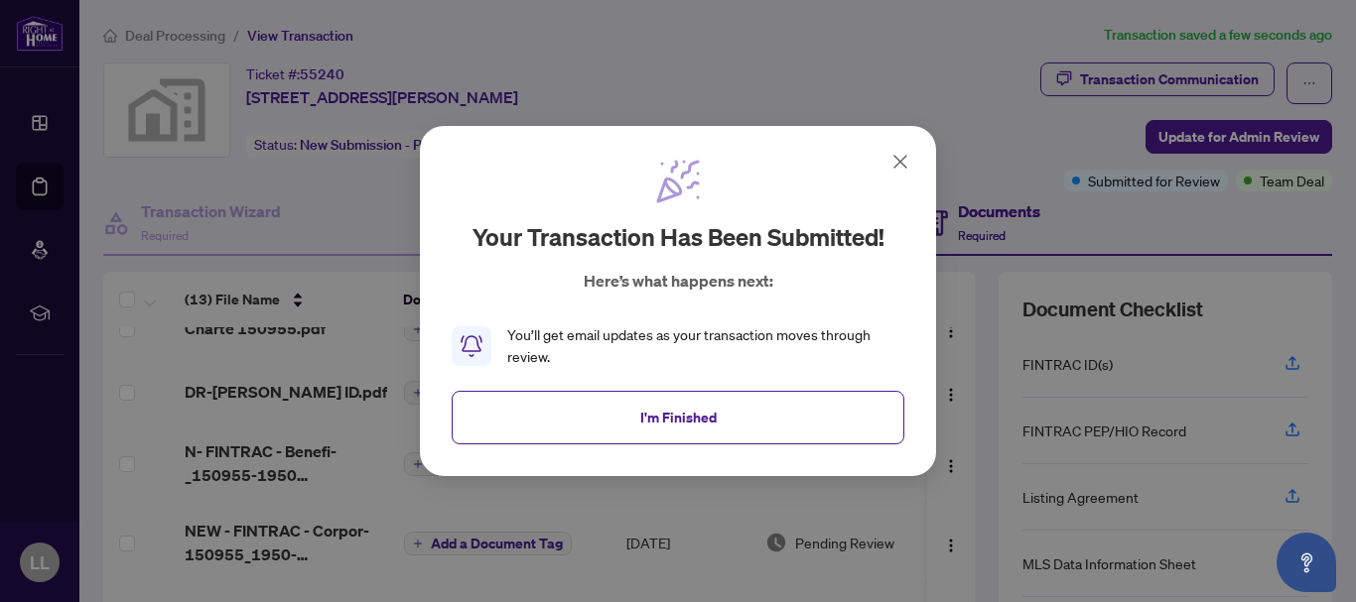
click at [902, 161] on icon at bounding box center [900, 162] width 24 height 24
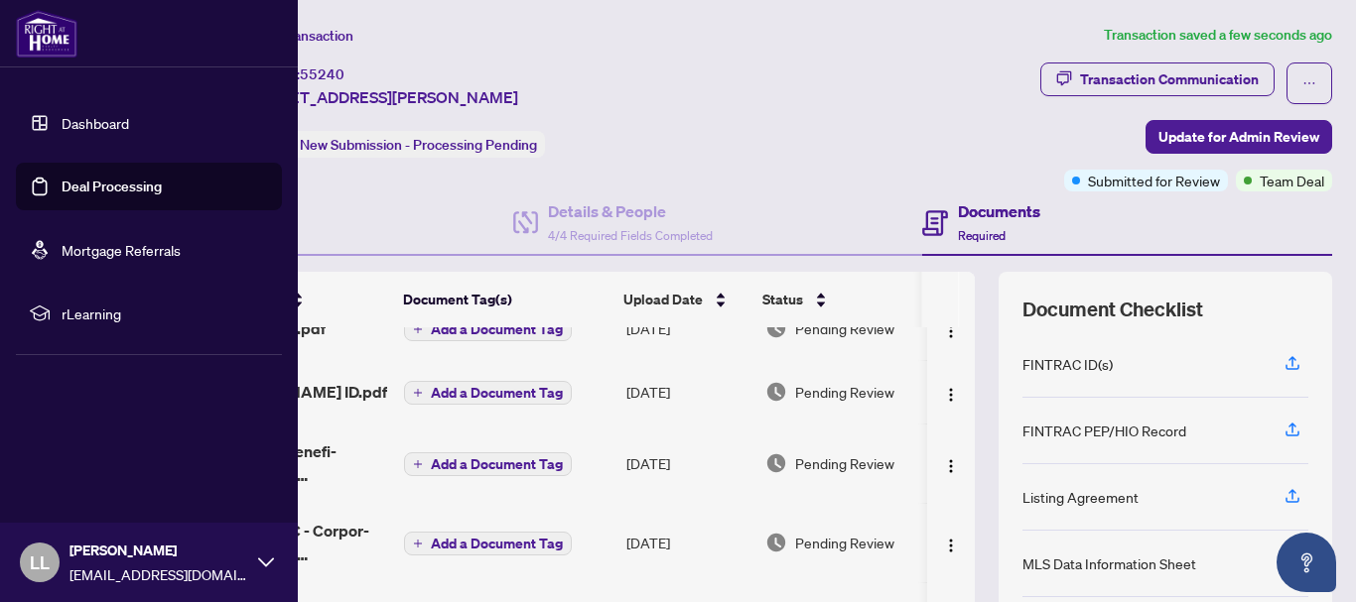
click at [62, 195] on link "Deal Processing" at bounding box center [112, 187] width 100 height 18
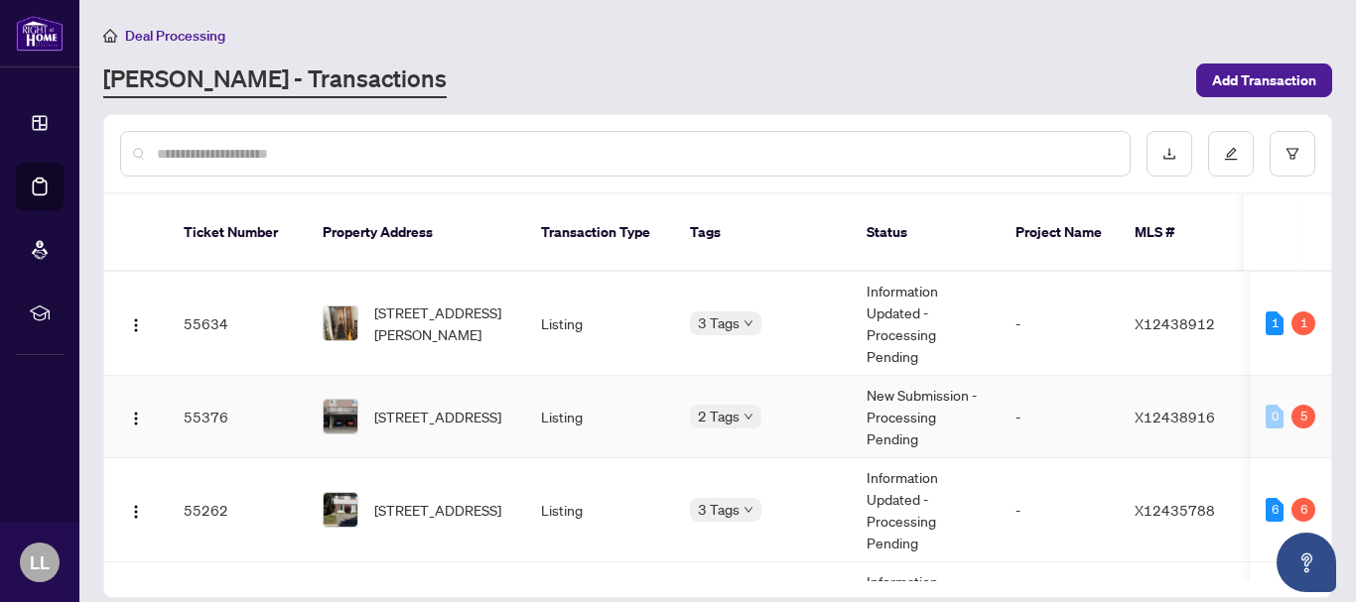
click at [197, 394] on td "55376" at bounding box center [237, 417] width 139 height 82
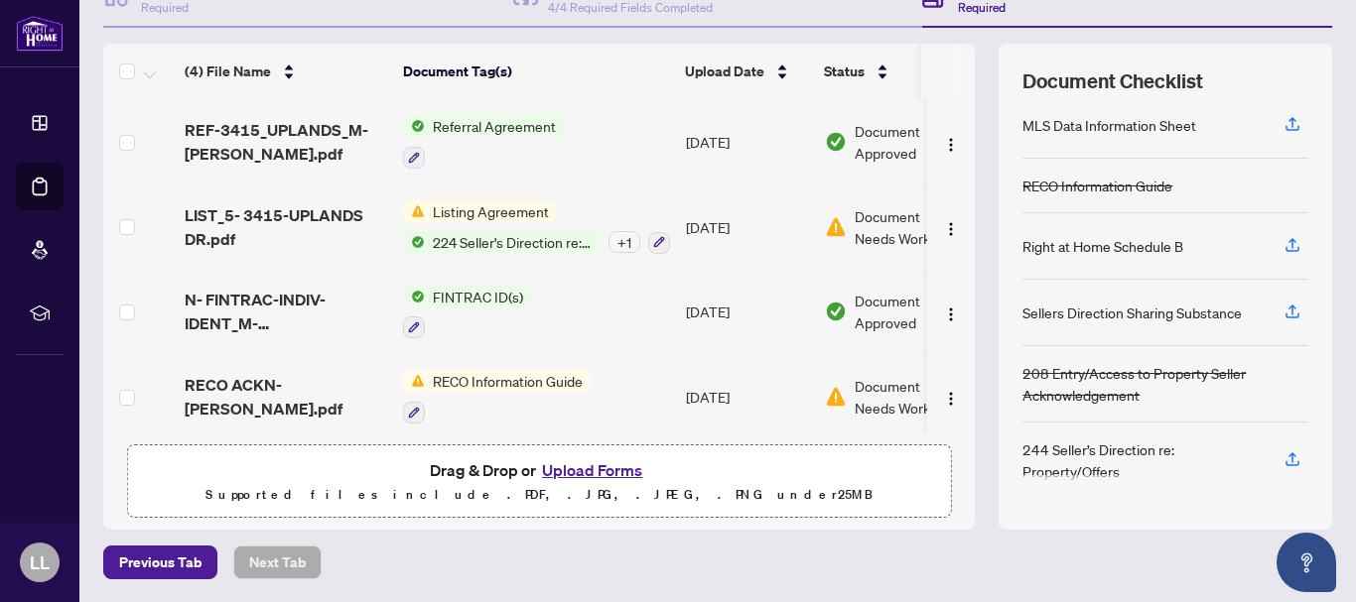
click at [465, 209] on span "Listing Agreement" at bounding box center [491, 211] width 132 height 22
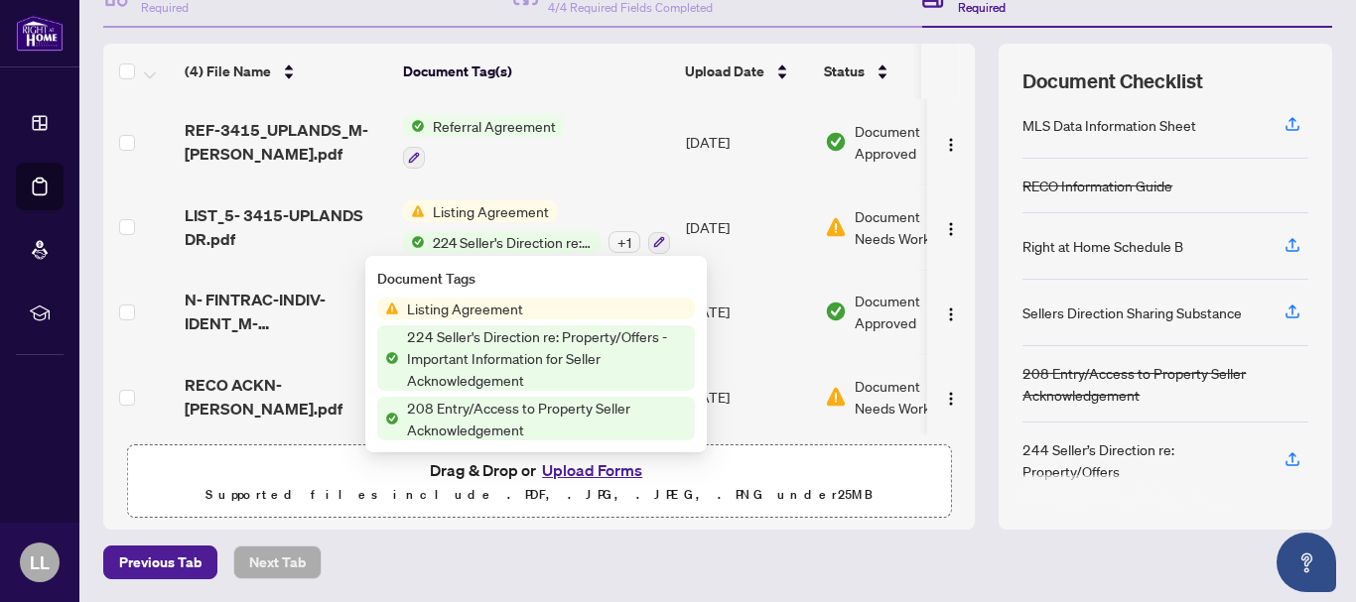
click at [469, 311] on span "Listing Agreement" at bounding box center [465, 309] width 132 height 22
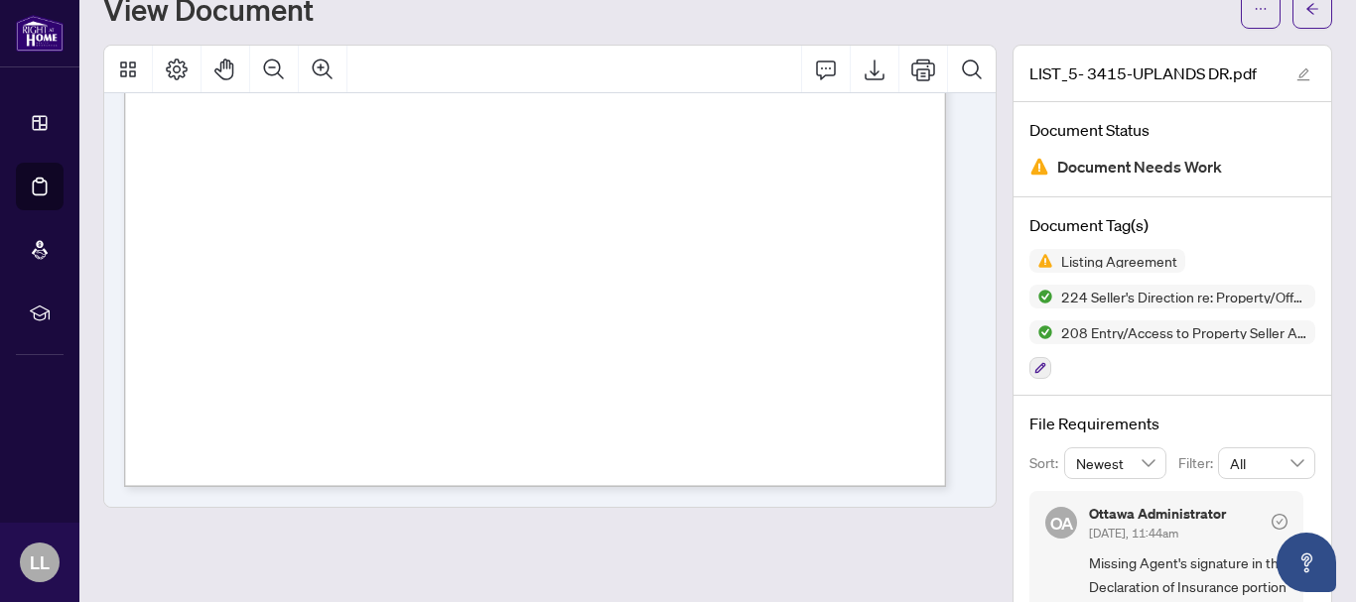
scroll to position [250, 0]
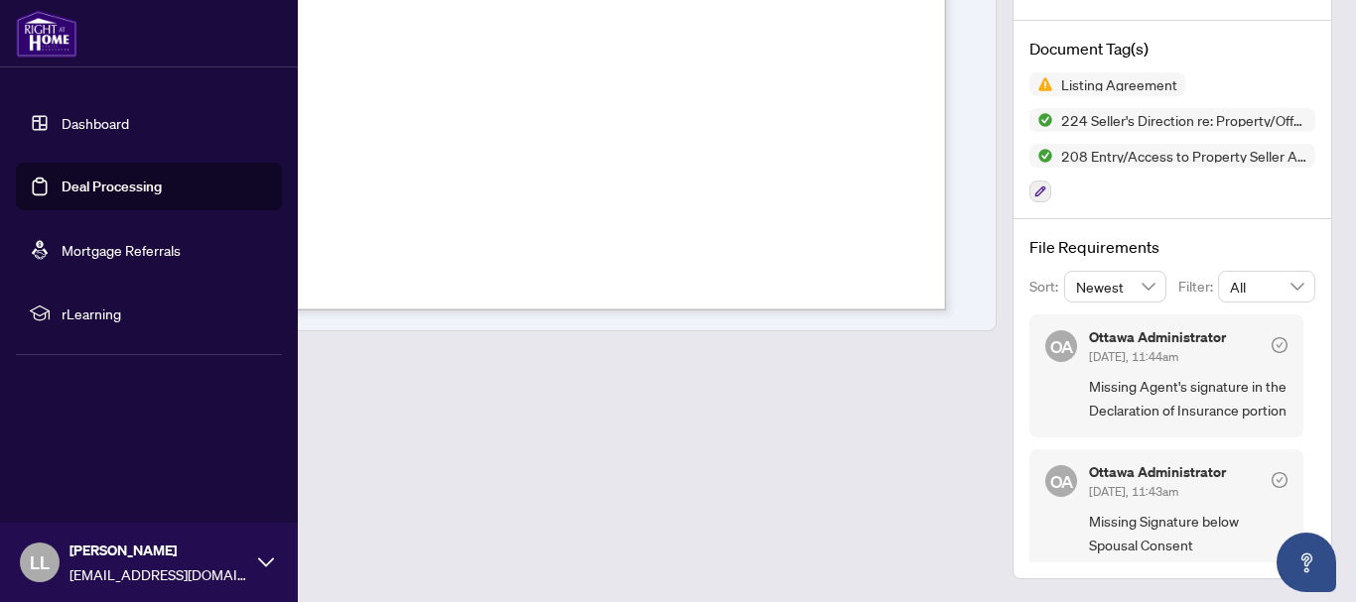
click at [101, 185] on link "Deal Processing" at bounding box center [112, 187] width 100 height 18
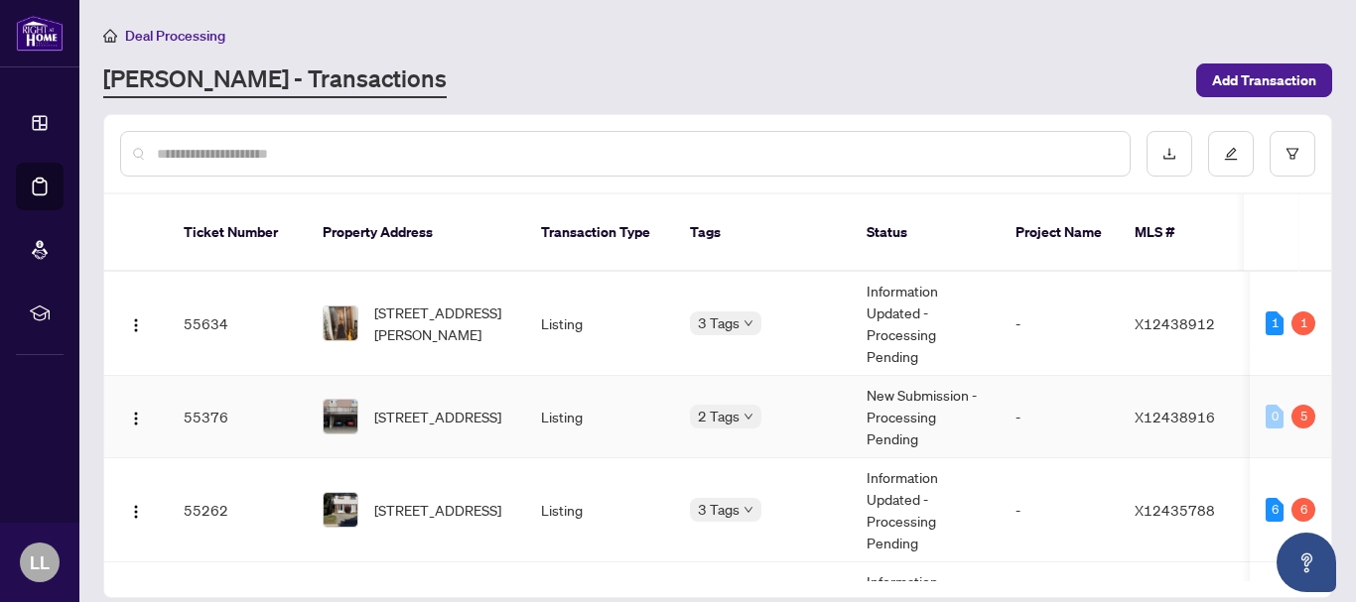
click at [205, 396] on td "55376" at bounding box center [237, 417] width 139 height 82
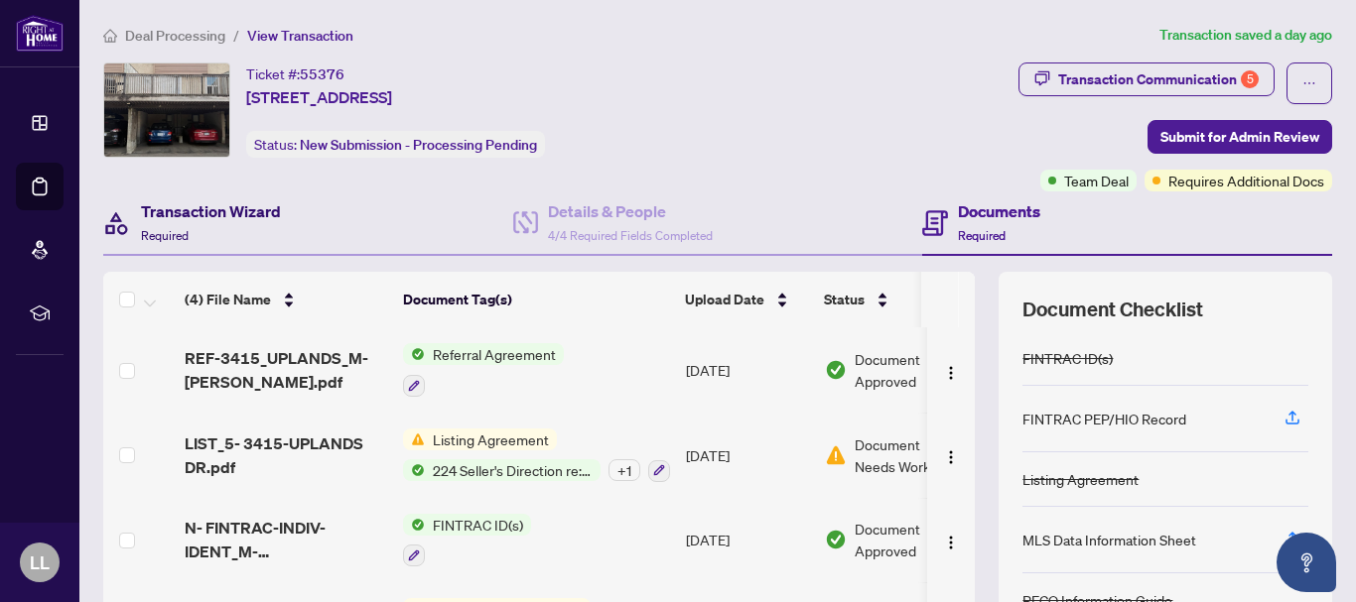
click at [255, 207] on h4 "Transaction Wizard" at bounding box center [211, 211] width 140 height 24
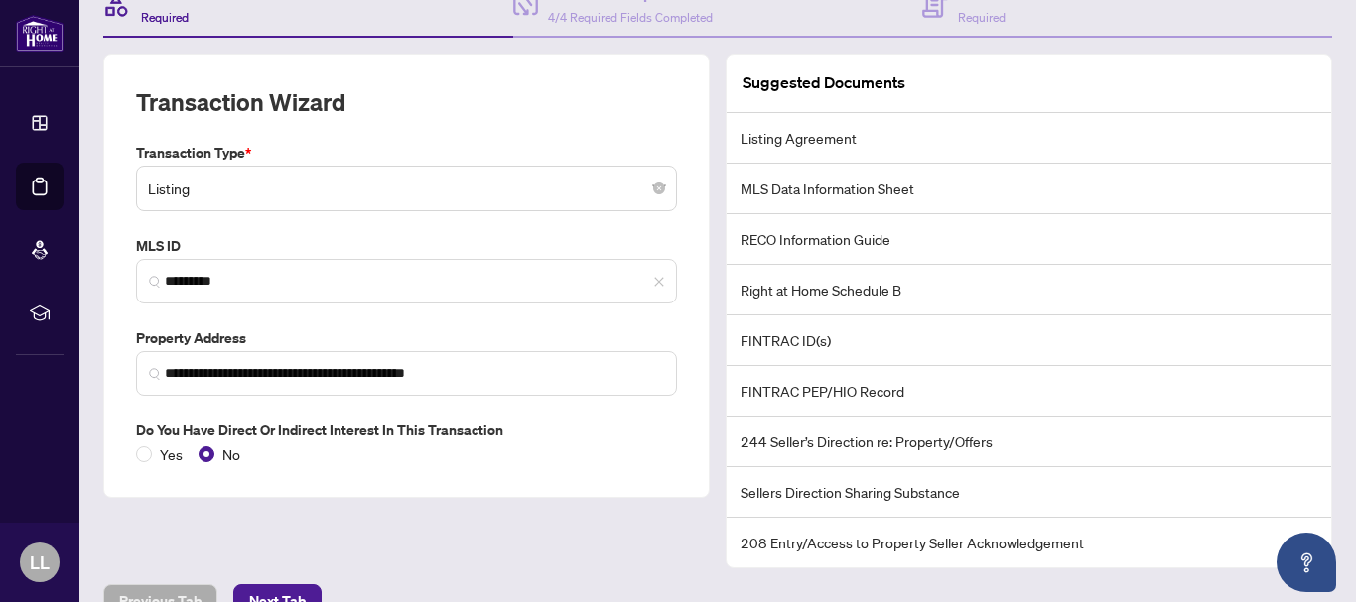
scroll to position [257, 0]
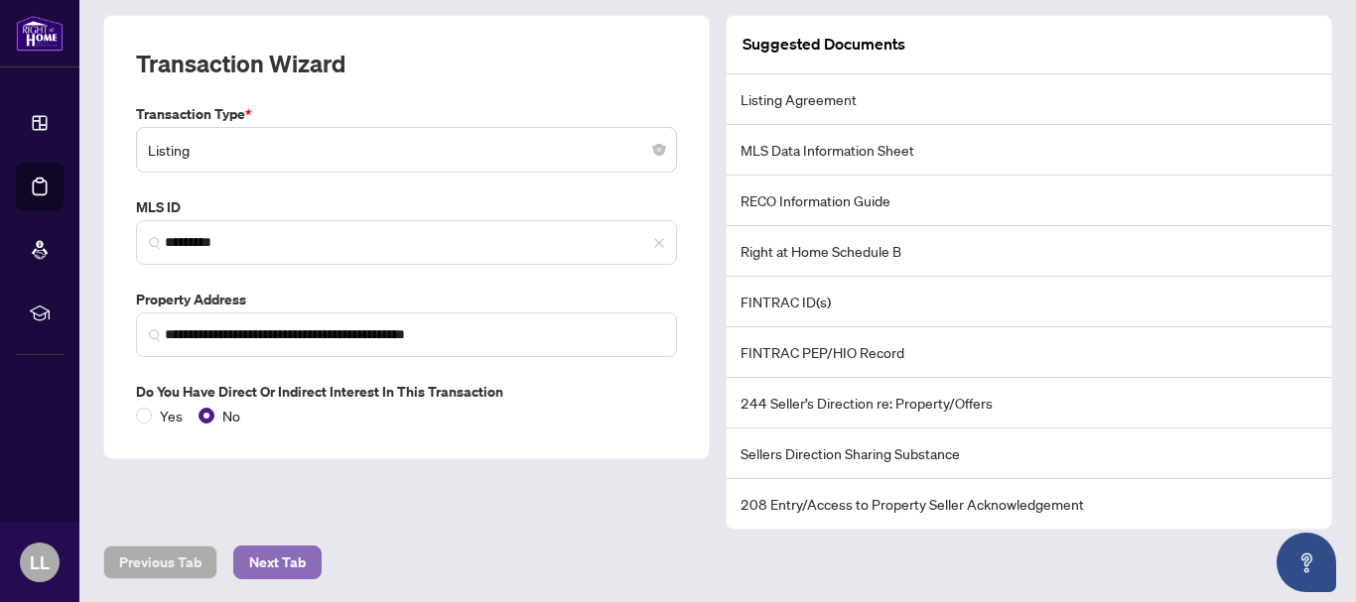
click at [283, 548] on span "Next Tab" at bounding box center [277, 563] width 57 height 32
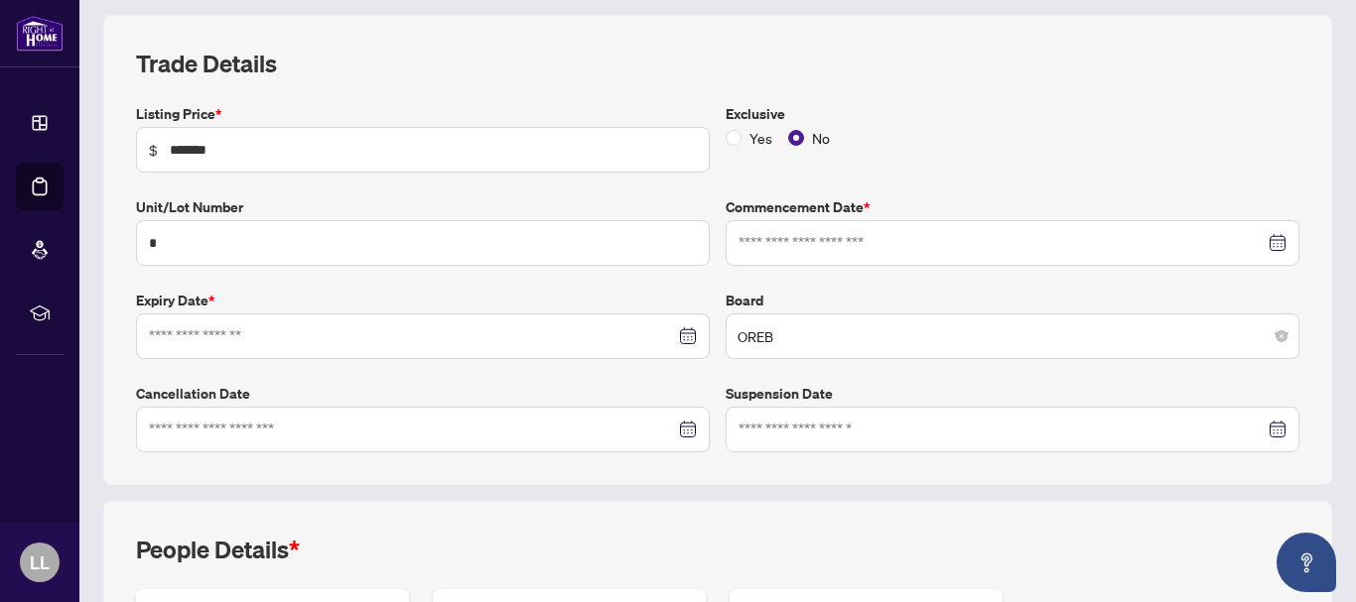
type input "**********"
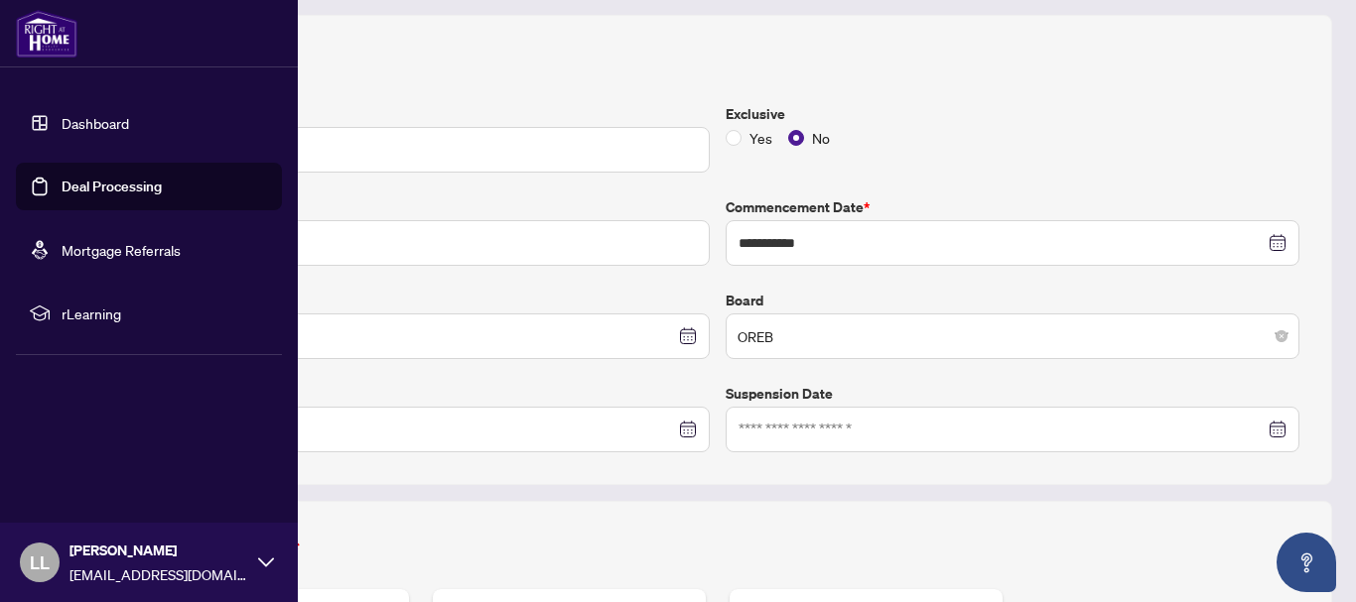
click at [65, 188] on link "Deal Processing" at bounding box center [112, 187] width 100 height 18
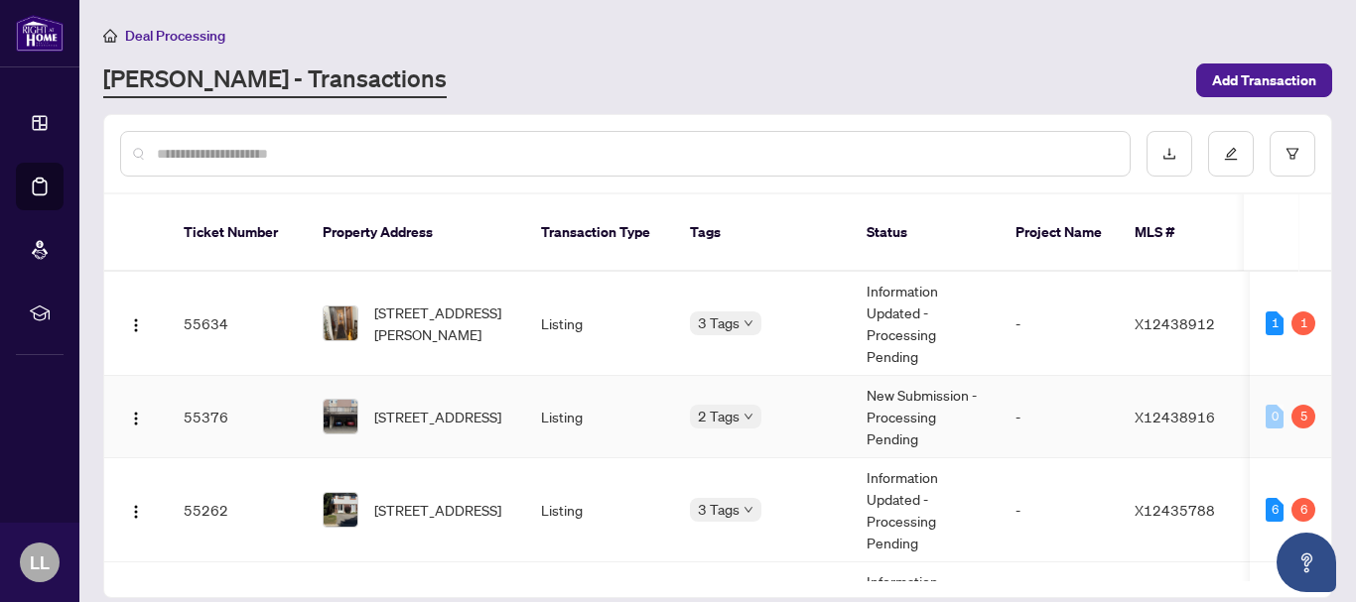
click at [215, 393] on td "55376" at bounding box center [237, 417] width 139 height 82
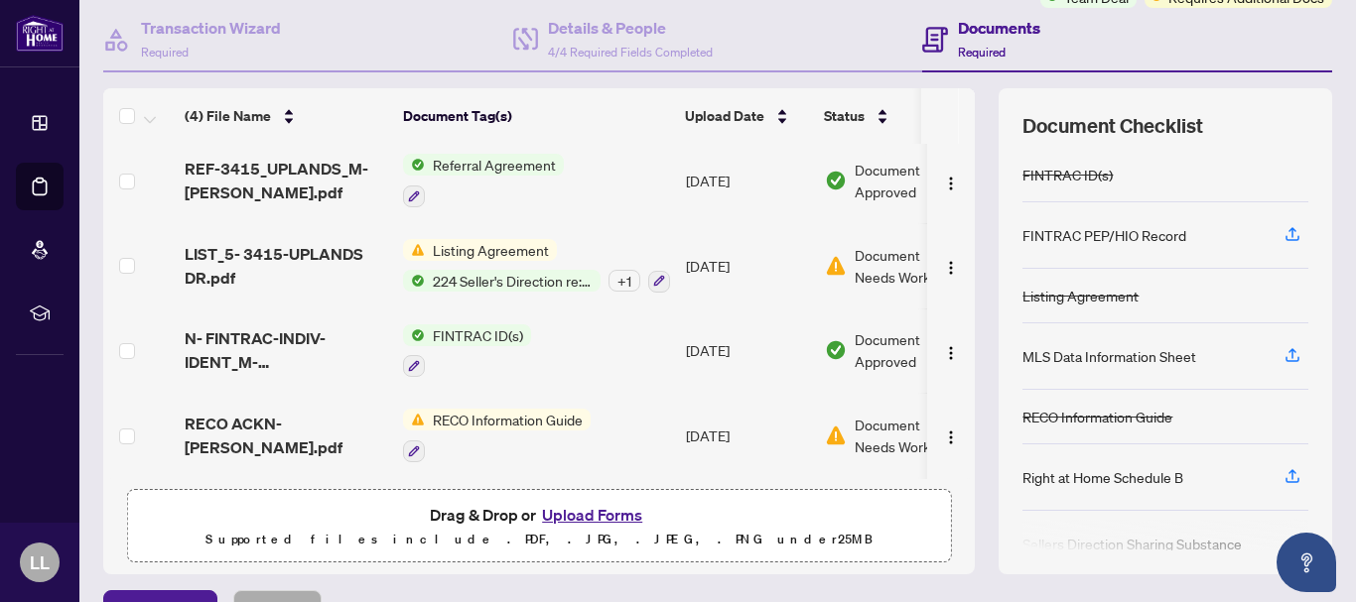
scroll to position [228, 0]
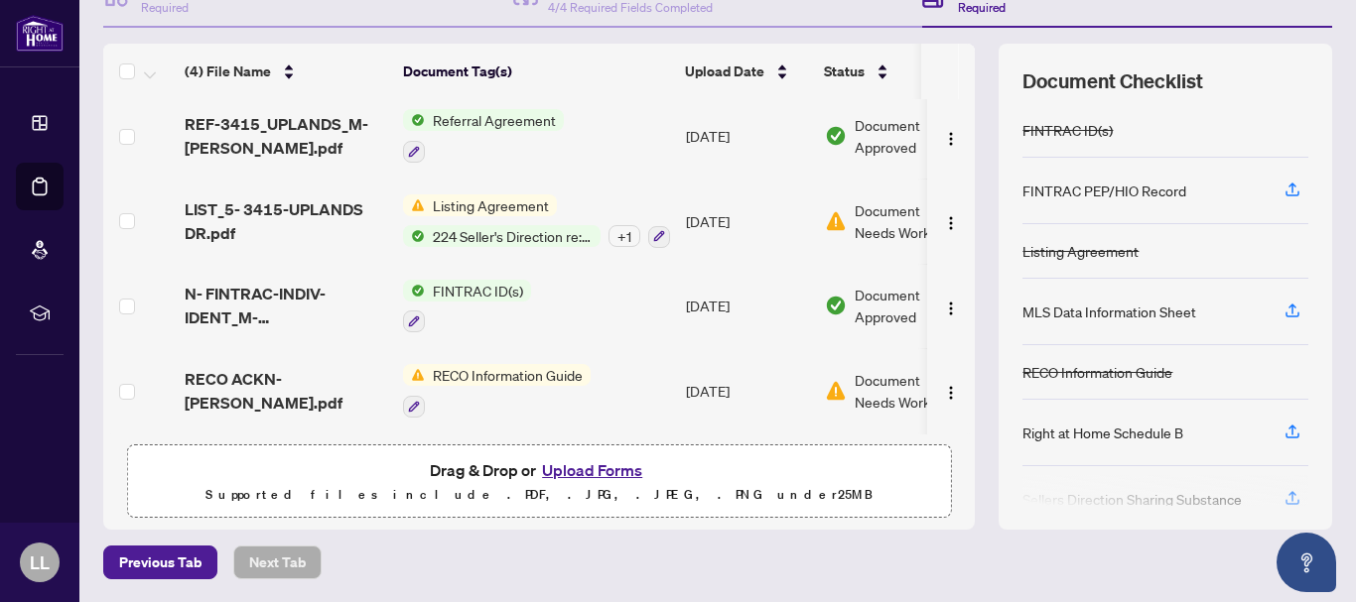
click at [464, 368] on span "RECO Information Guide" at bounding box center [508, 375] width 166 height 22
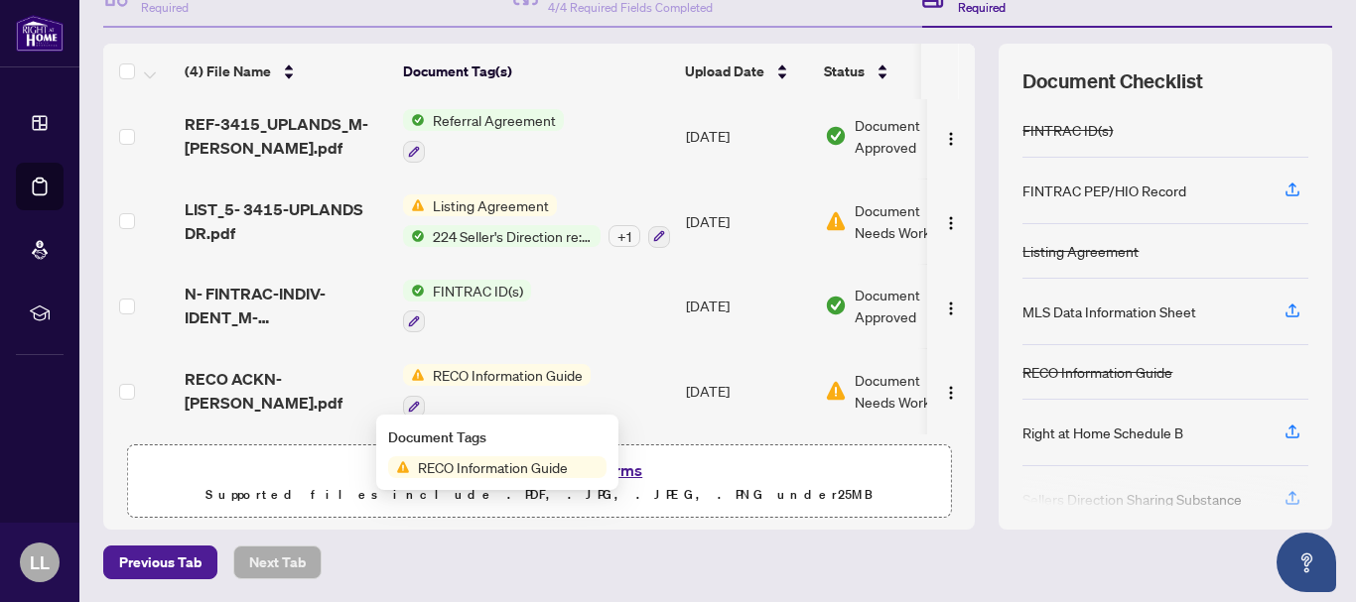
click at [869, 383] on span "Document Needs Work" at bounding box center [905, 391] width 103 height 44
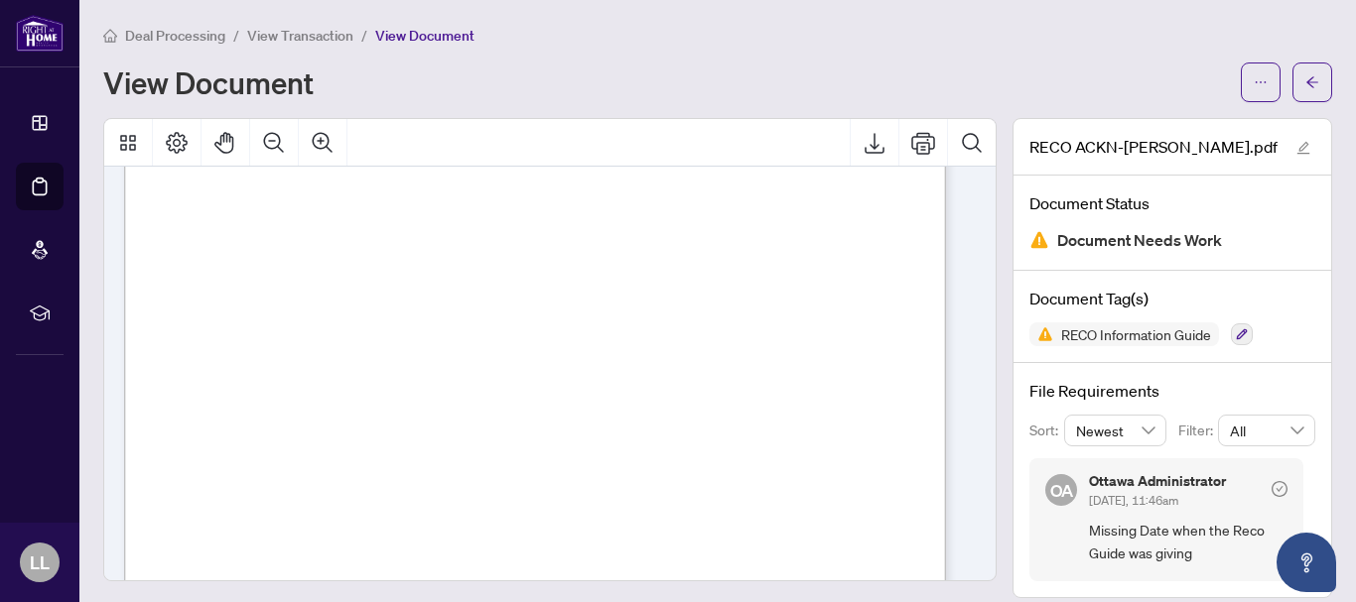
scroll to position [13332, 0]
click at [1231, 333] on button "button" at bounding box center [1242, 335] width 22 height 22
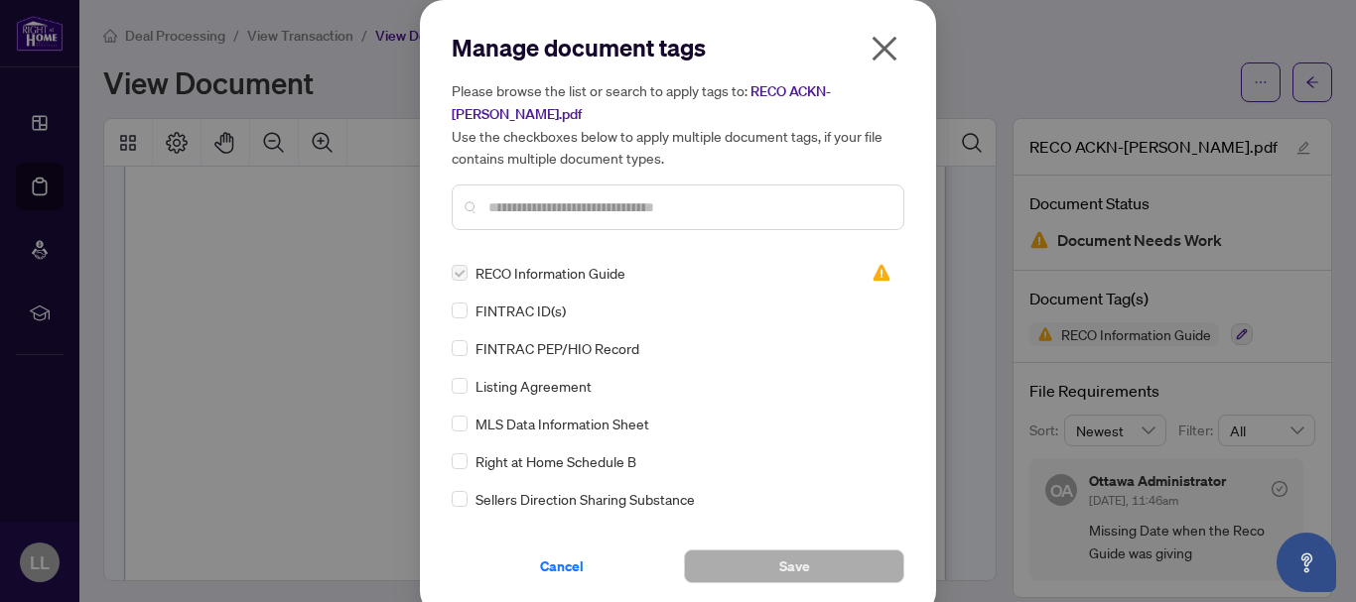
click at [874, 52] on icon "close" at bounding box center [884, 49] width 25 height 25
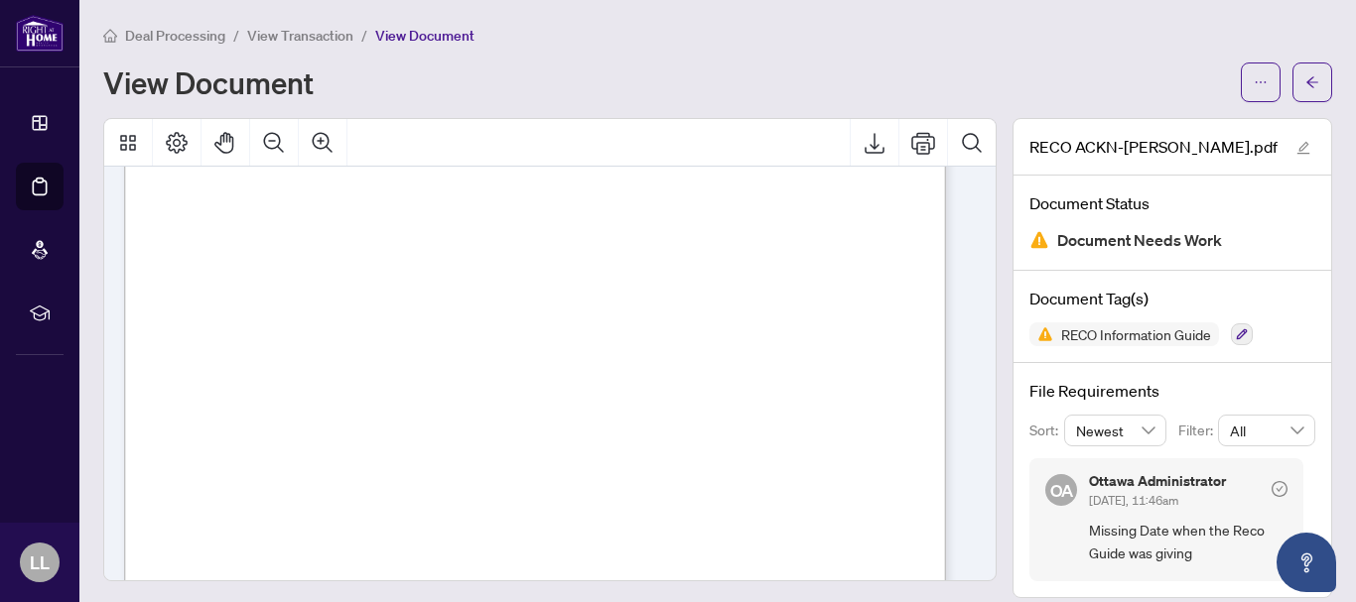
scroll to position [13323, 0]
